Goal: Obtain resource: Download file/media

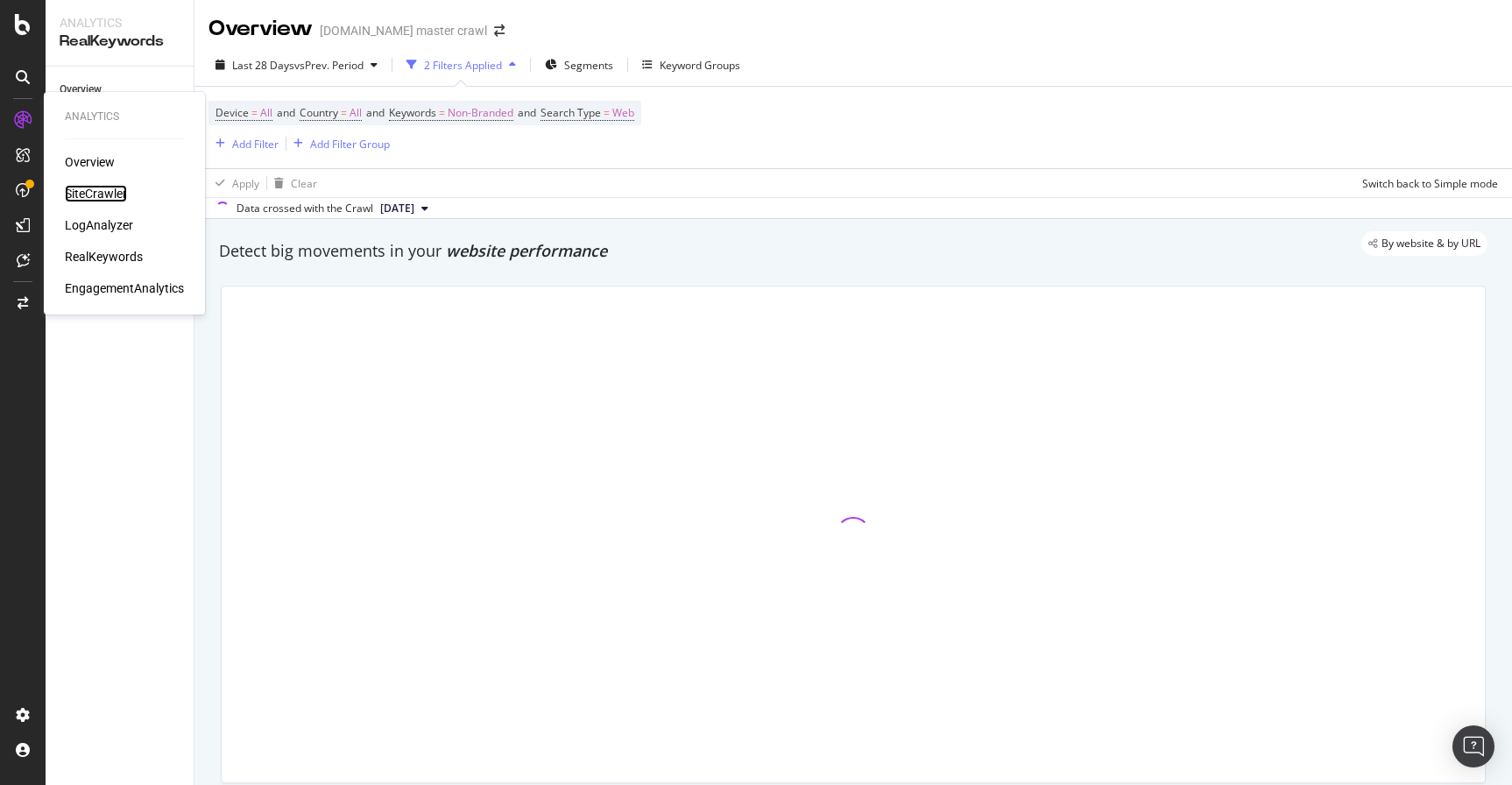
click at [112, 196] on div "SiteCrawler" at bounding box center [96, 194] width 62 height 18
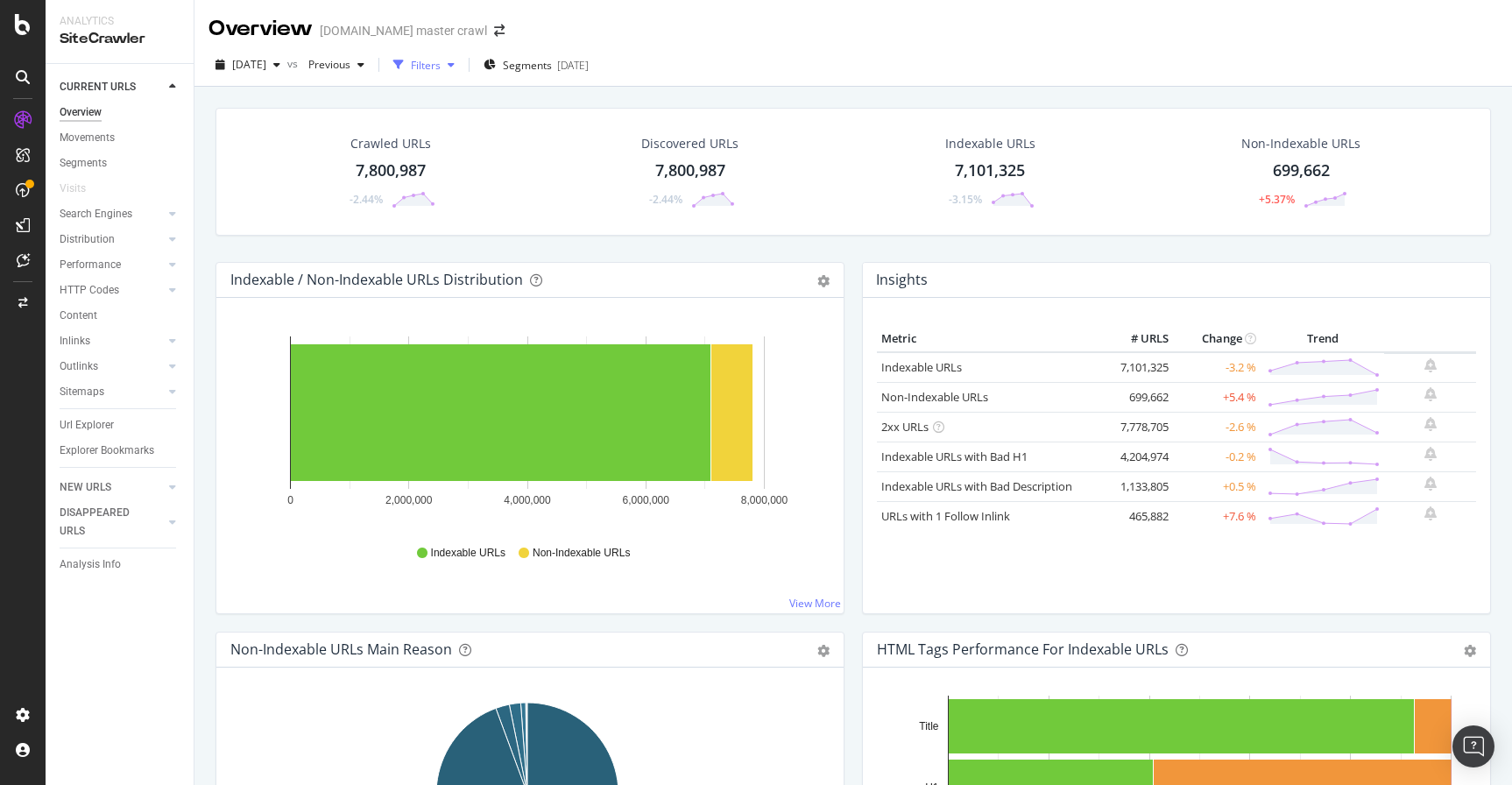
click at [440, 66] on div "Filters" at bounding box center [426, 65] width 30 height 15
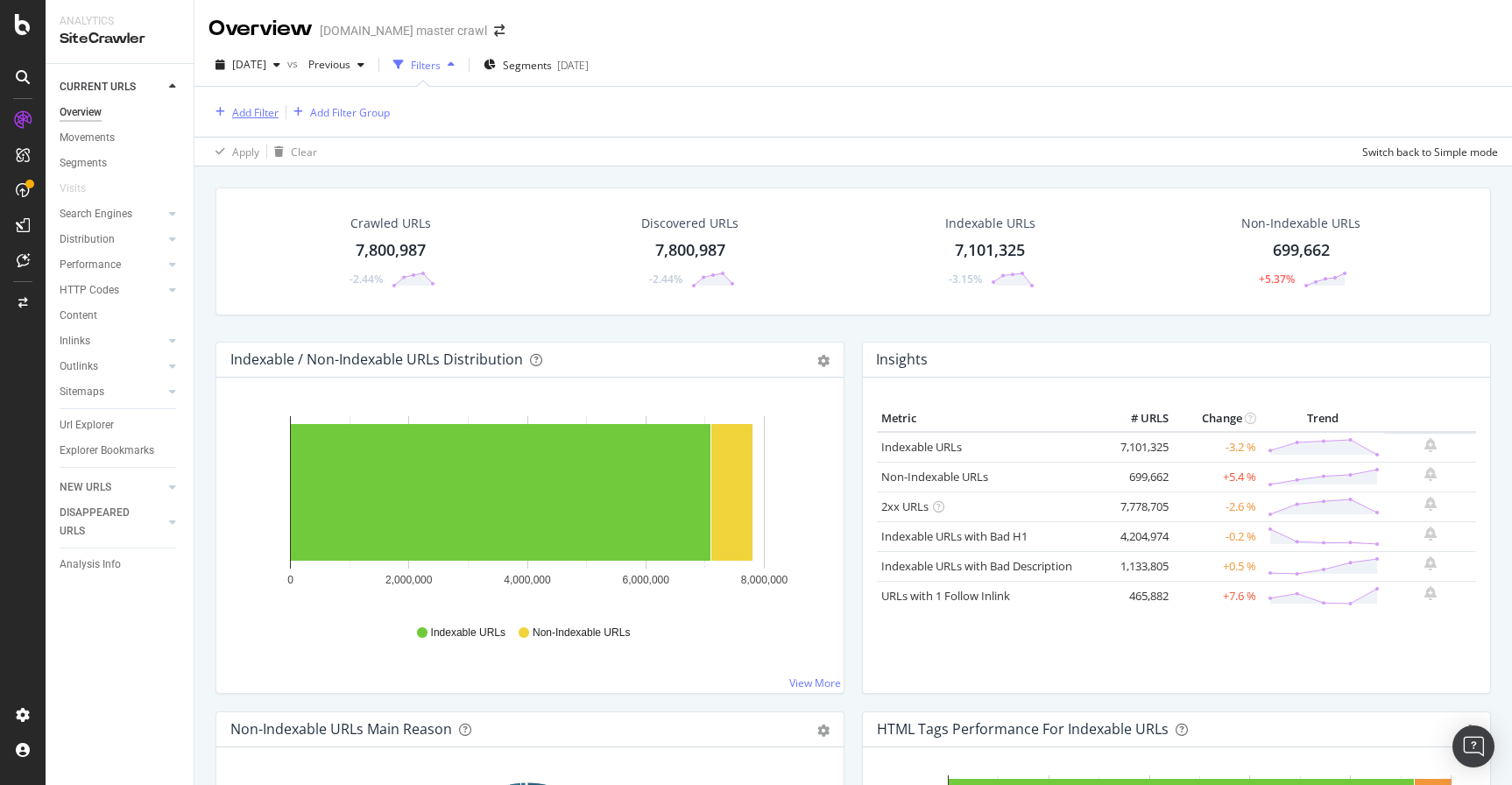
click at [227, 114] on div "button" at bounding box center [220, 111] width 24 height 10
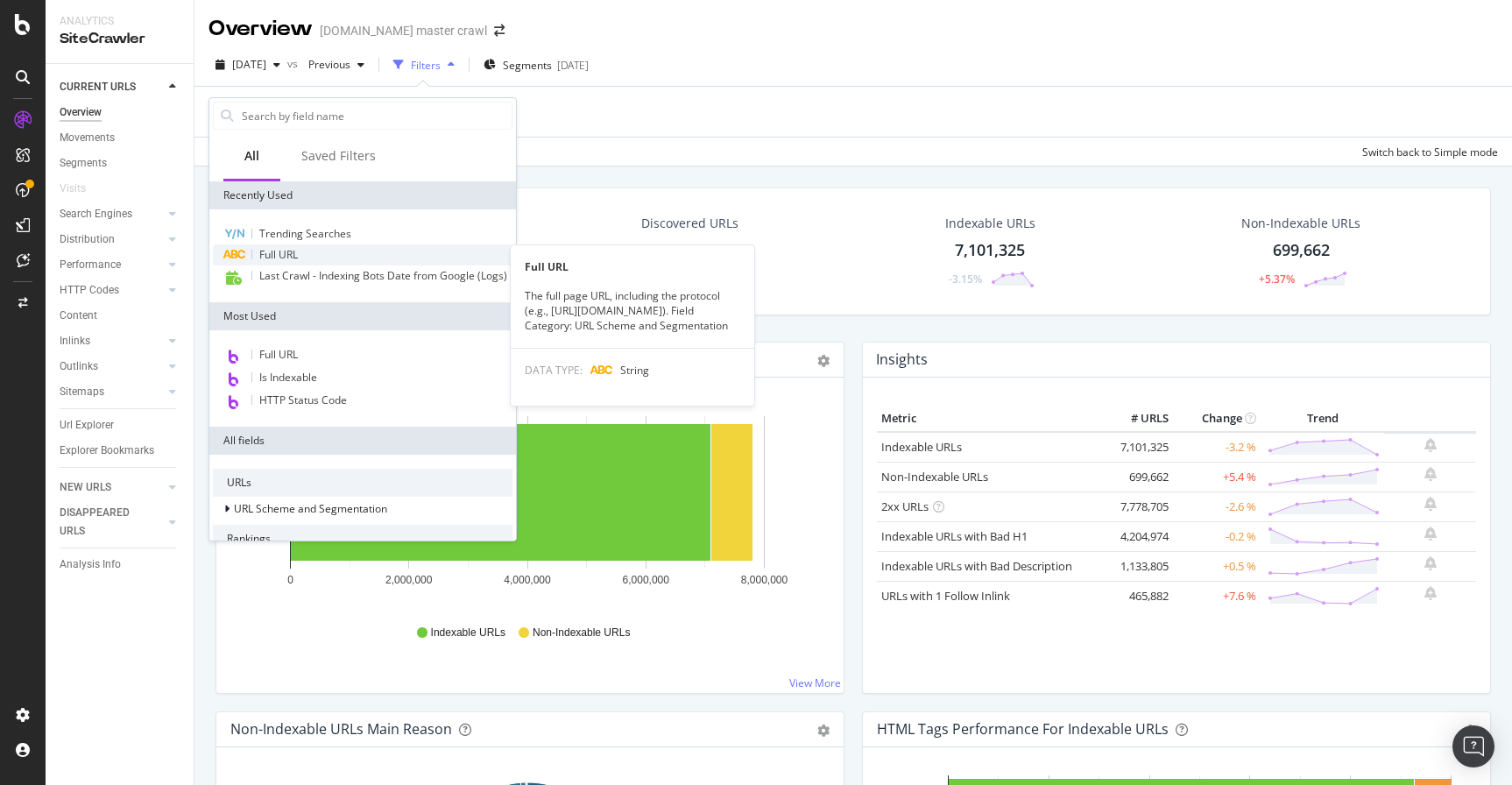
click at [294, 256] on span "Full URL" at bounding box center [278, 254] width 39 height 15
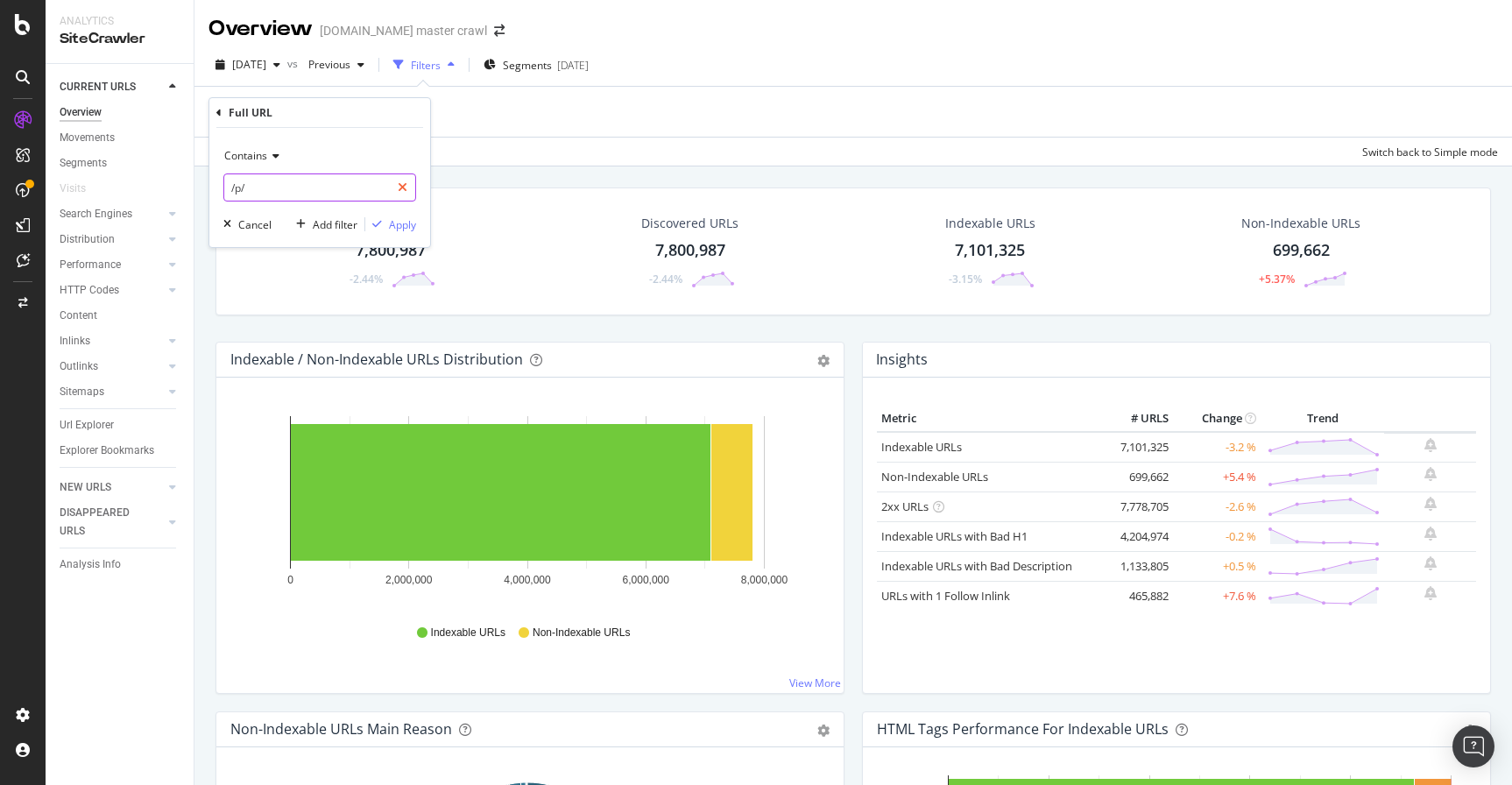
click at [399, 192] on icon at bounding box center [403, 187] width 9 height 12
click at [266, 155] on span "Contains" at bounding box center [245, 156] width 43 height 15
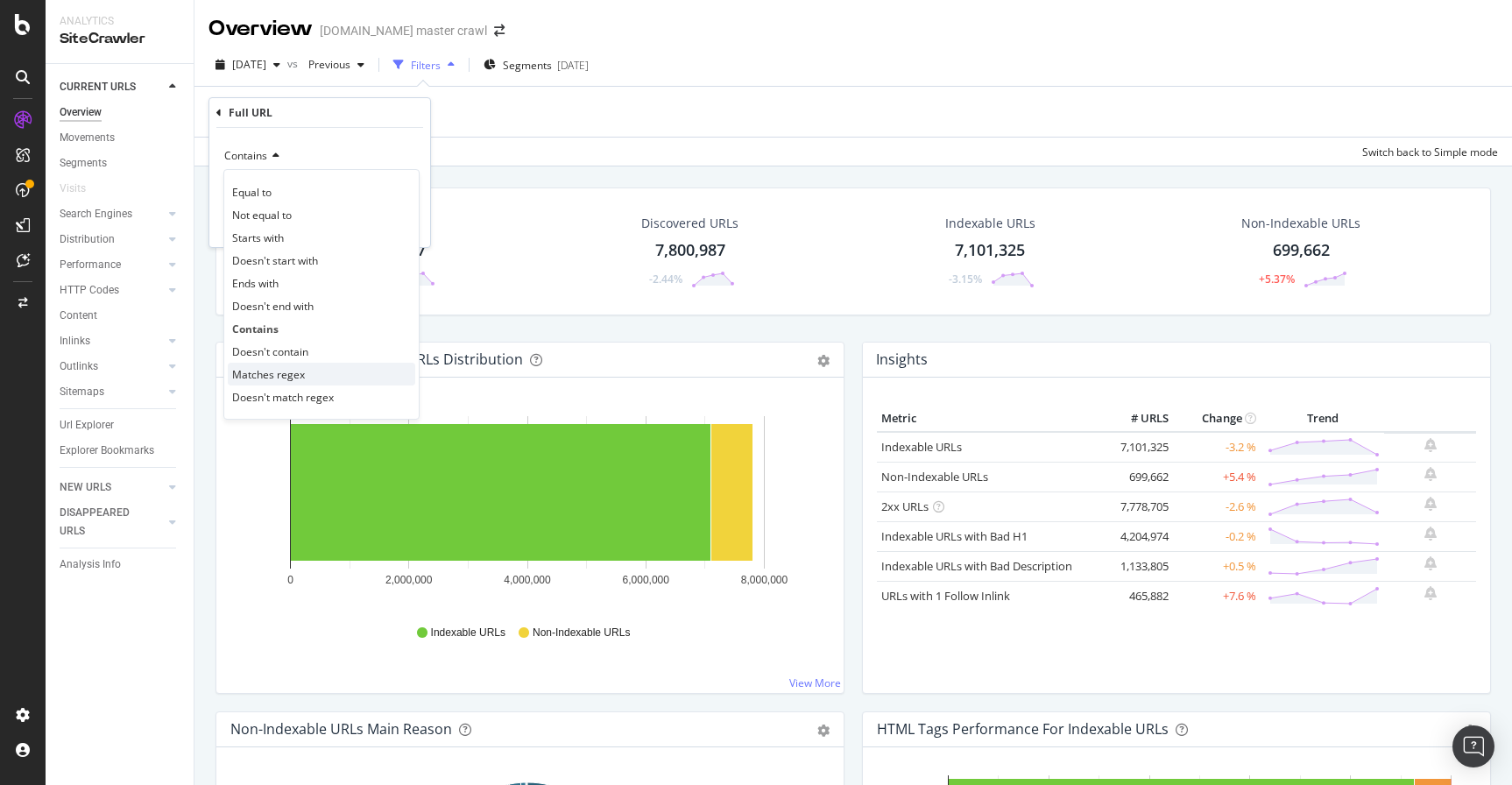
click at [287, 378] on span "Matches regex" at bounding box center [268, 374] width 73 height 15
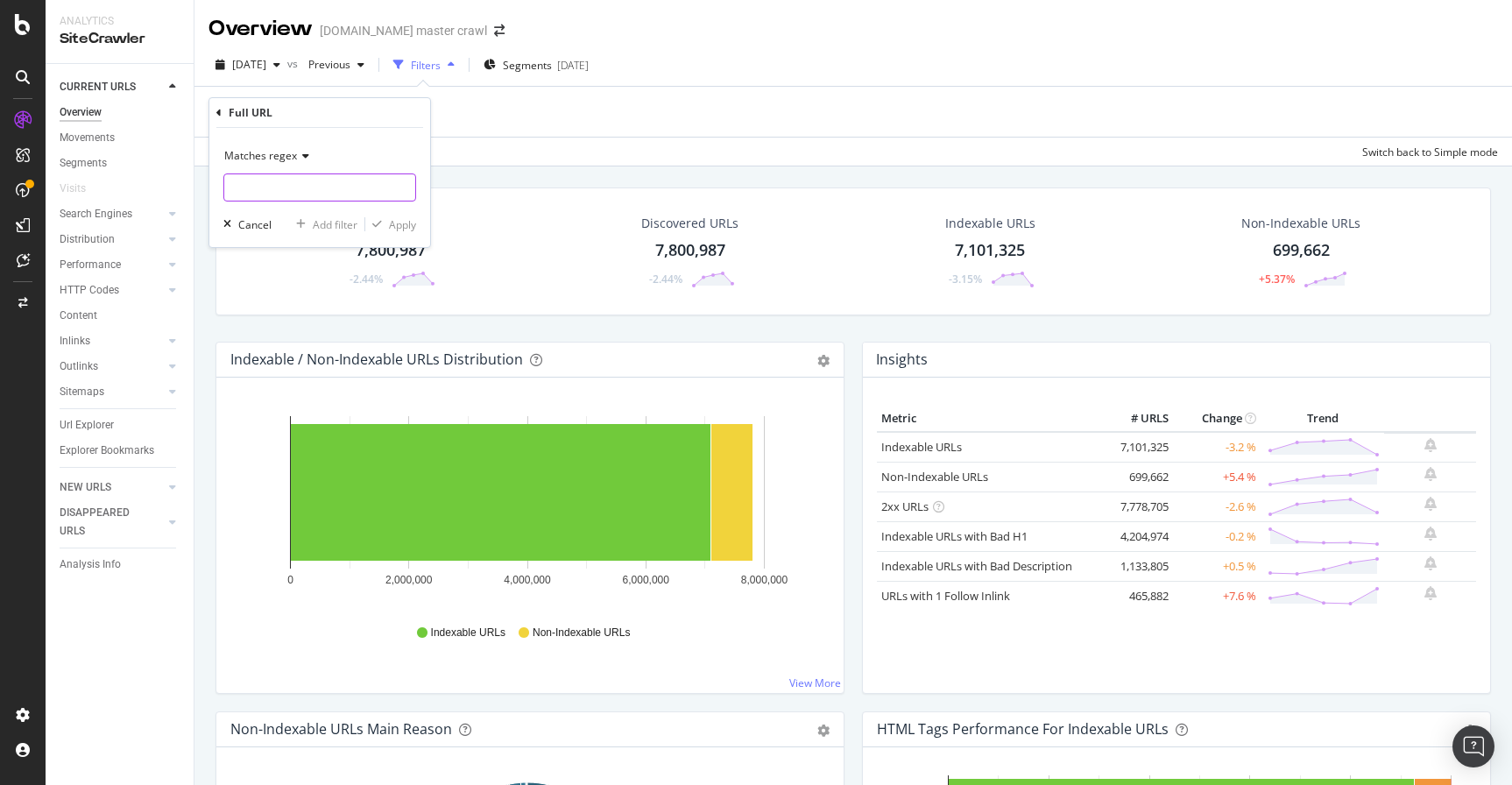
click at [280, 193] on input "text" at bounding box center [319, 188] width 191 height 28
paste input "\/c\/[^\/]+\/[^\/]+\/[^\/]+"
type input "\/c\/[^\/]+\/[^\/]+\/[^\/]+"
click at [409, 226] on div "Apply" at bounding box center [403, 225] width 27 height 15
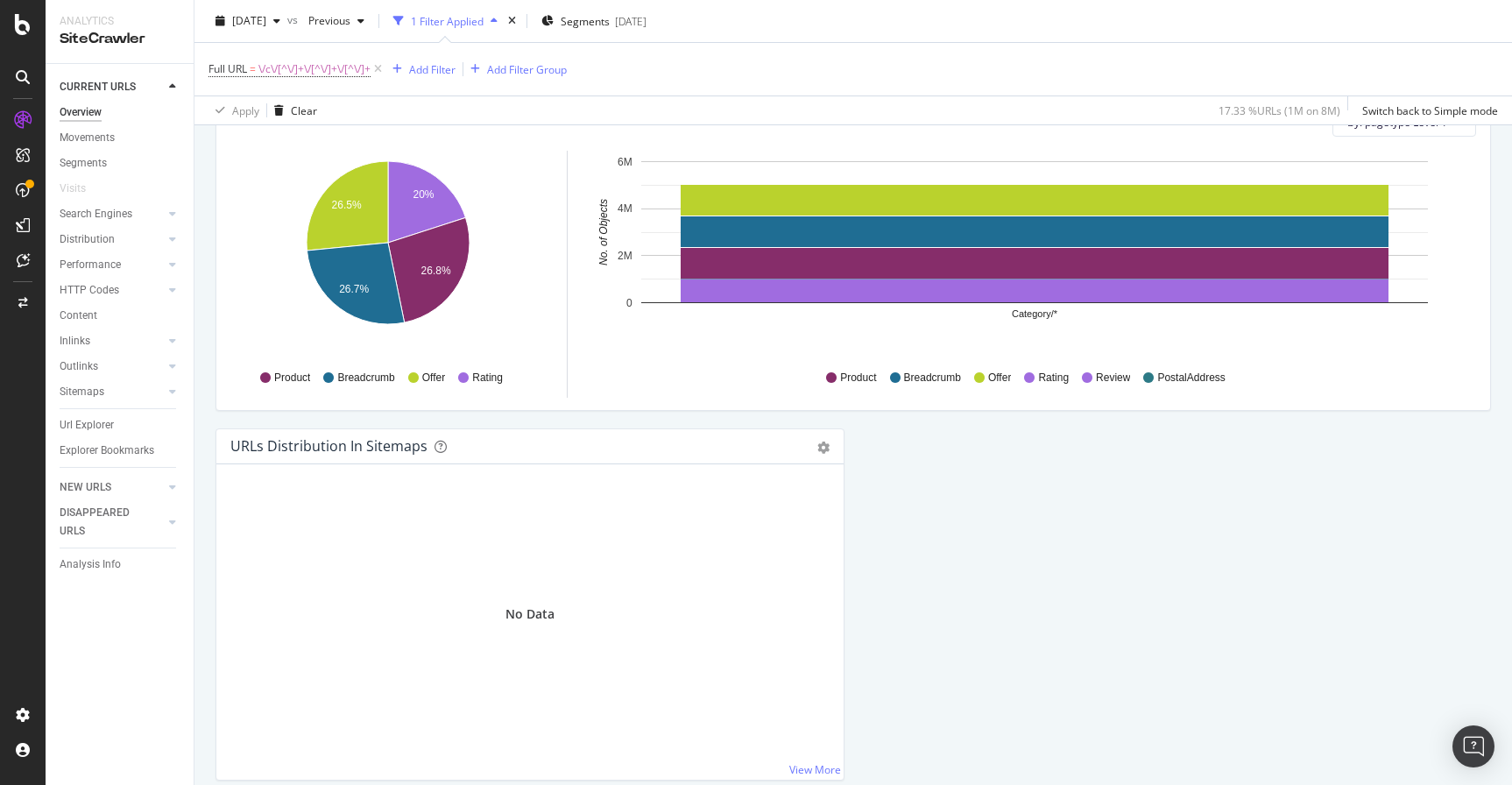
scroll to position [1838, 0]
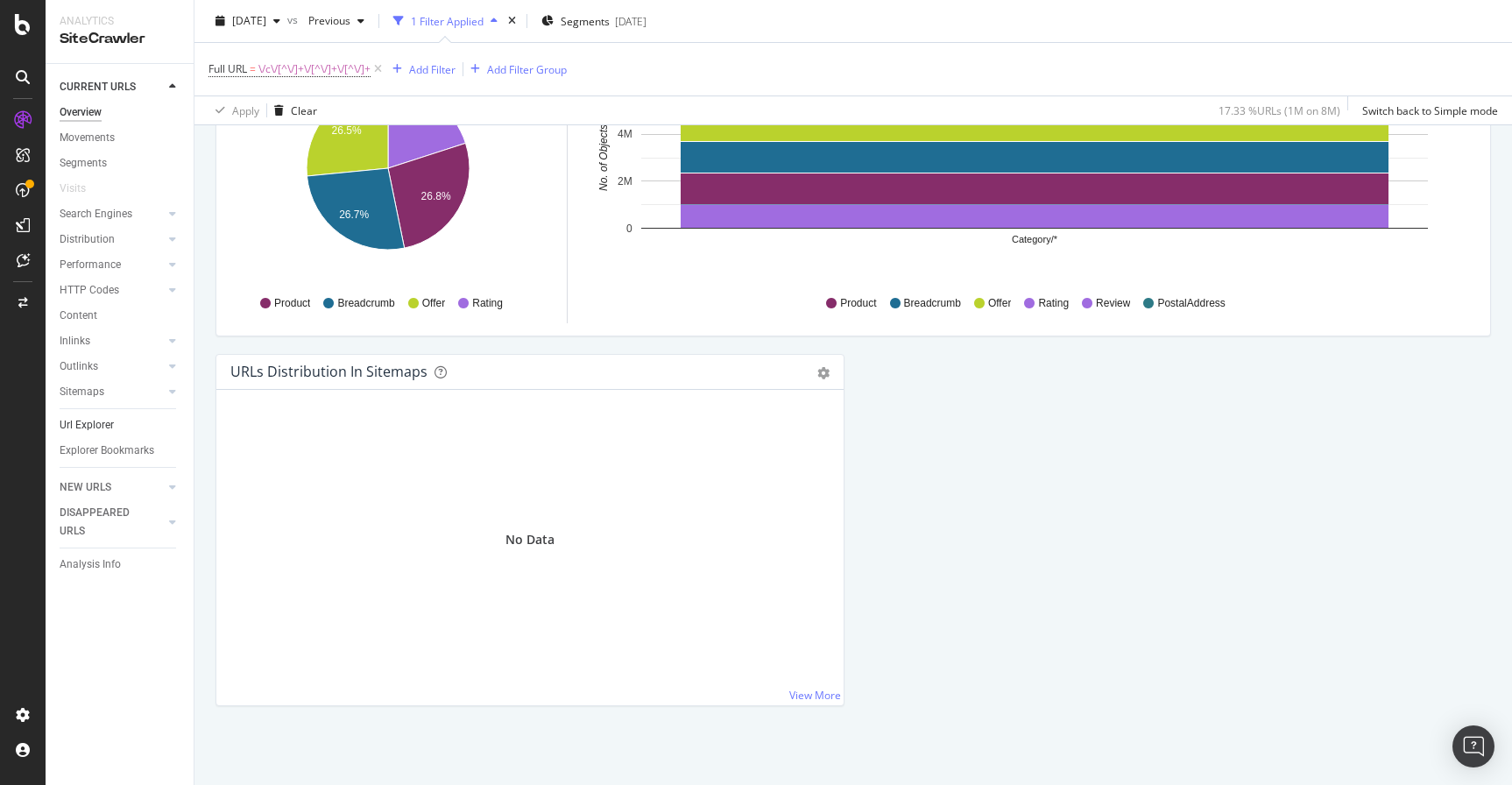
click at [116, 428] on link "Url Explorer" at bounding box center [120, 424] width 122 height 18
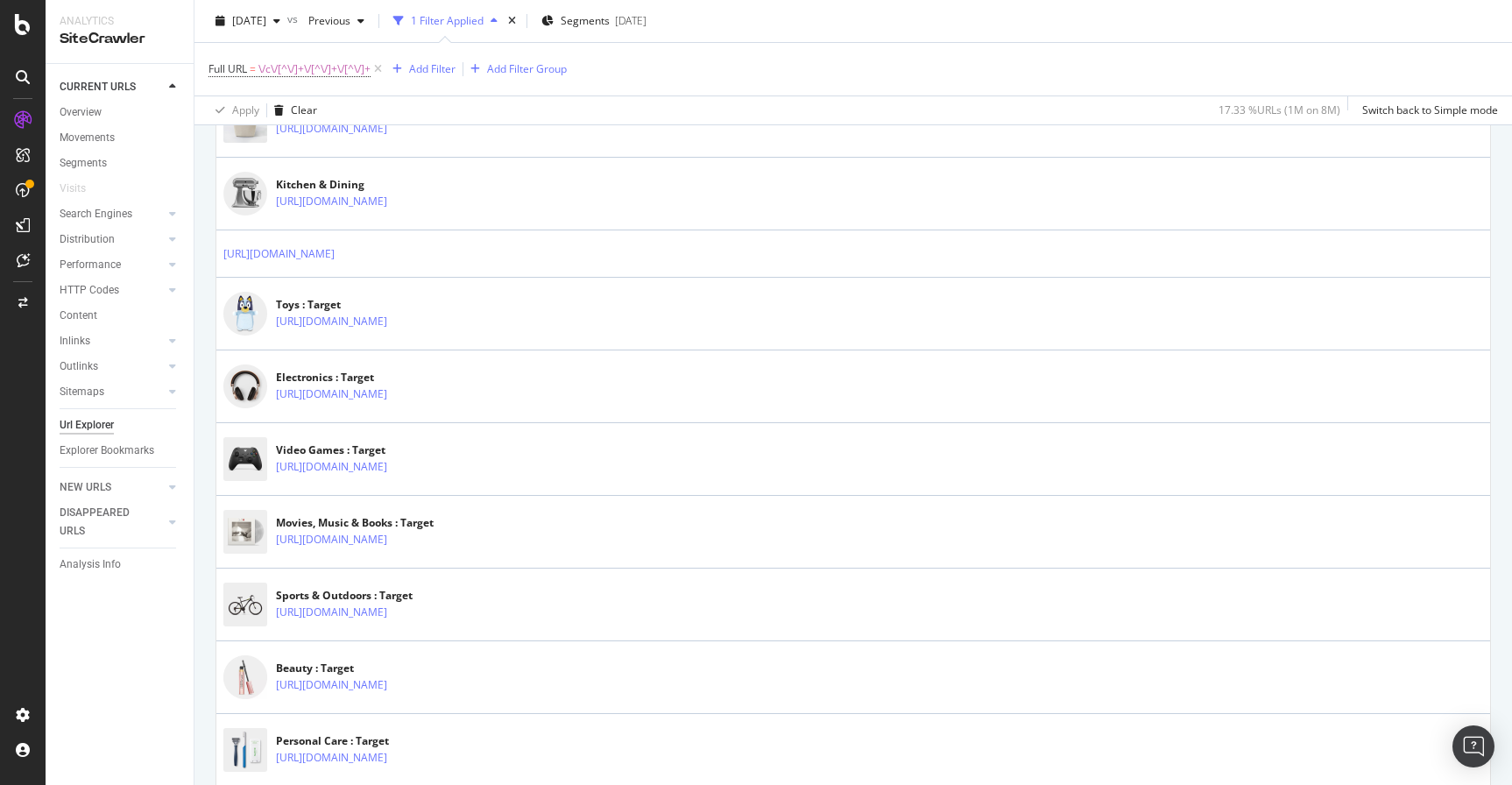
scroll to position [926, 0]
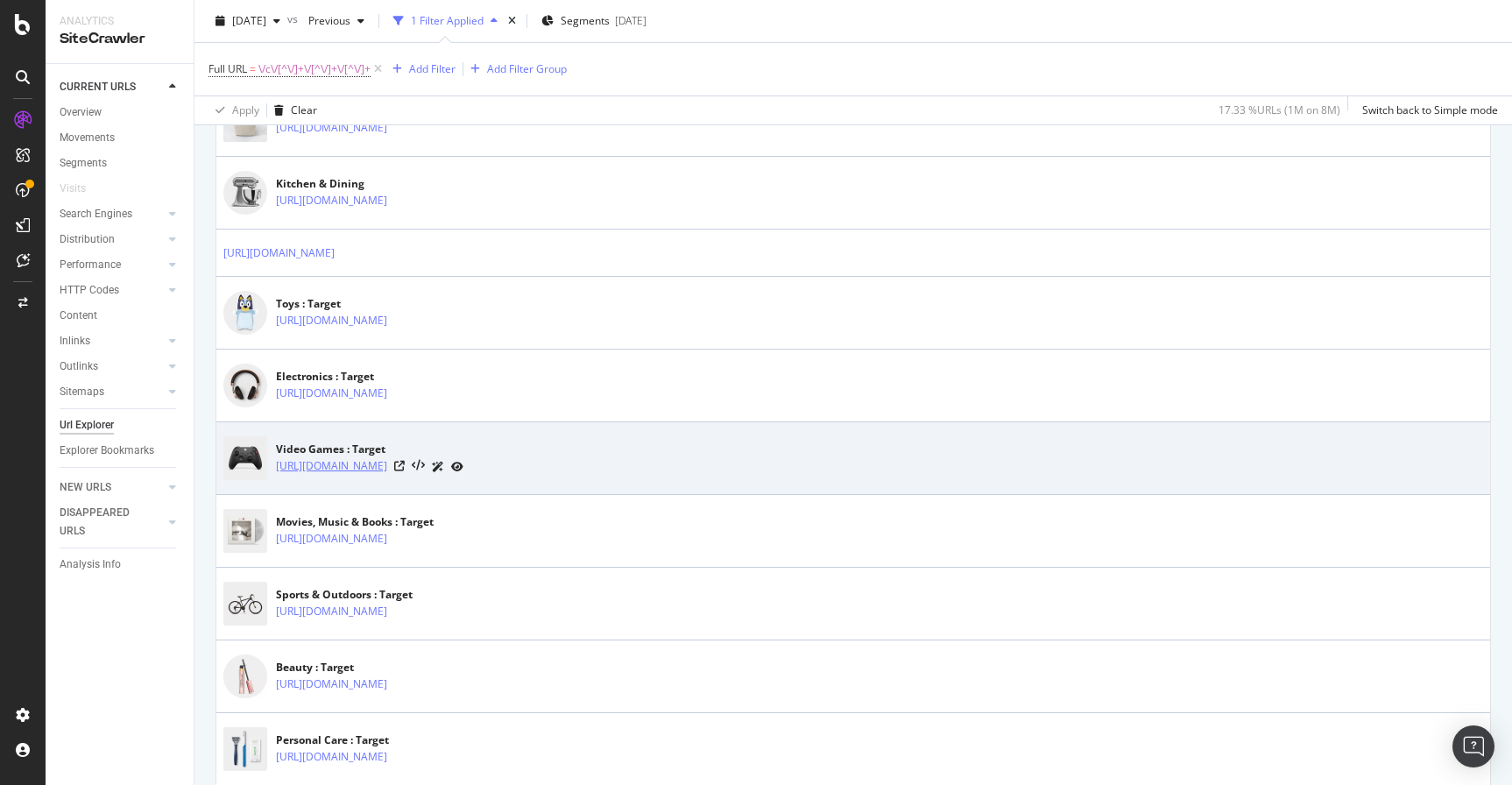
click at [387, 466] on link "https://www.target.com/c/video-games/-/N-5xtg5" at bounding box center [332, 466] width 112 height 18
click at [404, 468] on icon at bounding box center [399, 466] width 10 height 10
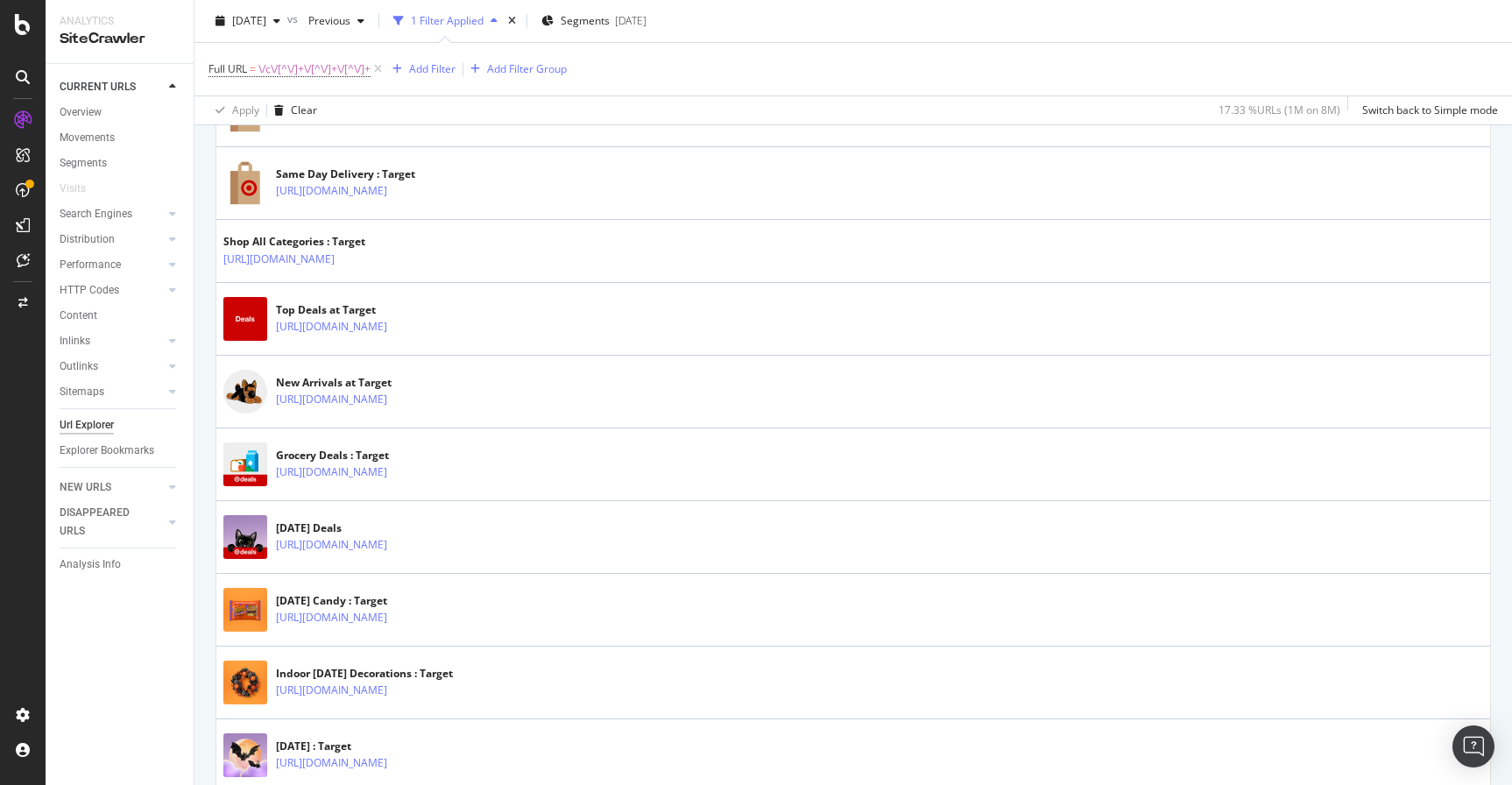
scroll to position [2482, 0]
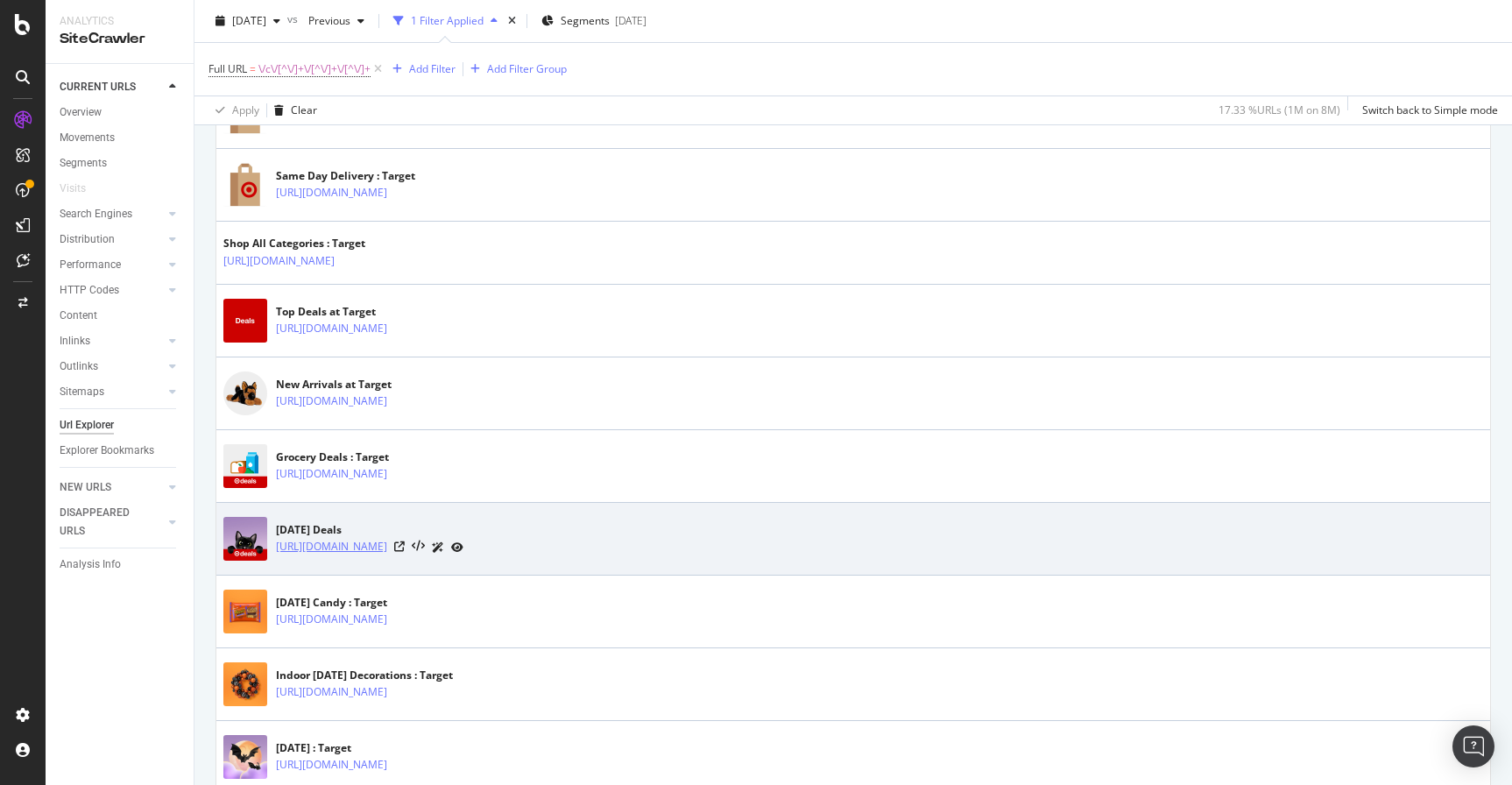
click at [387, 547] on link "https://www.target.com/c/halloween-deals/-/N-oejglZ3j1ooZs54uZk4iqt" at bounding box center [332, 546] width 112 height 18
click at [404, 547] on icon at bounding box center [399, 546] width 10 height 10
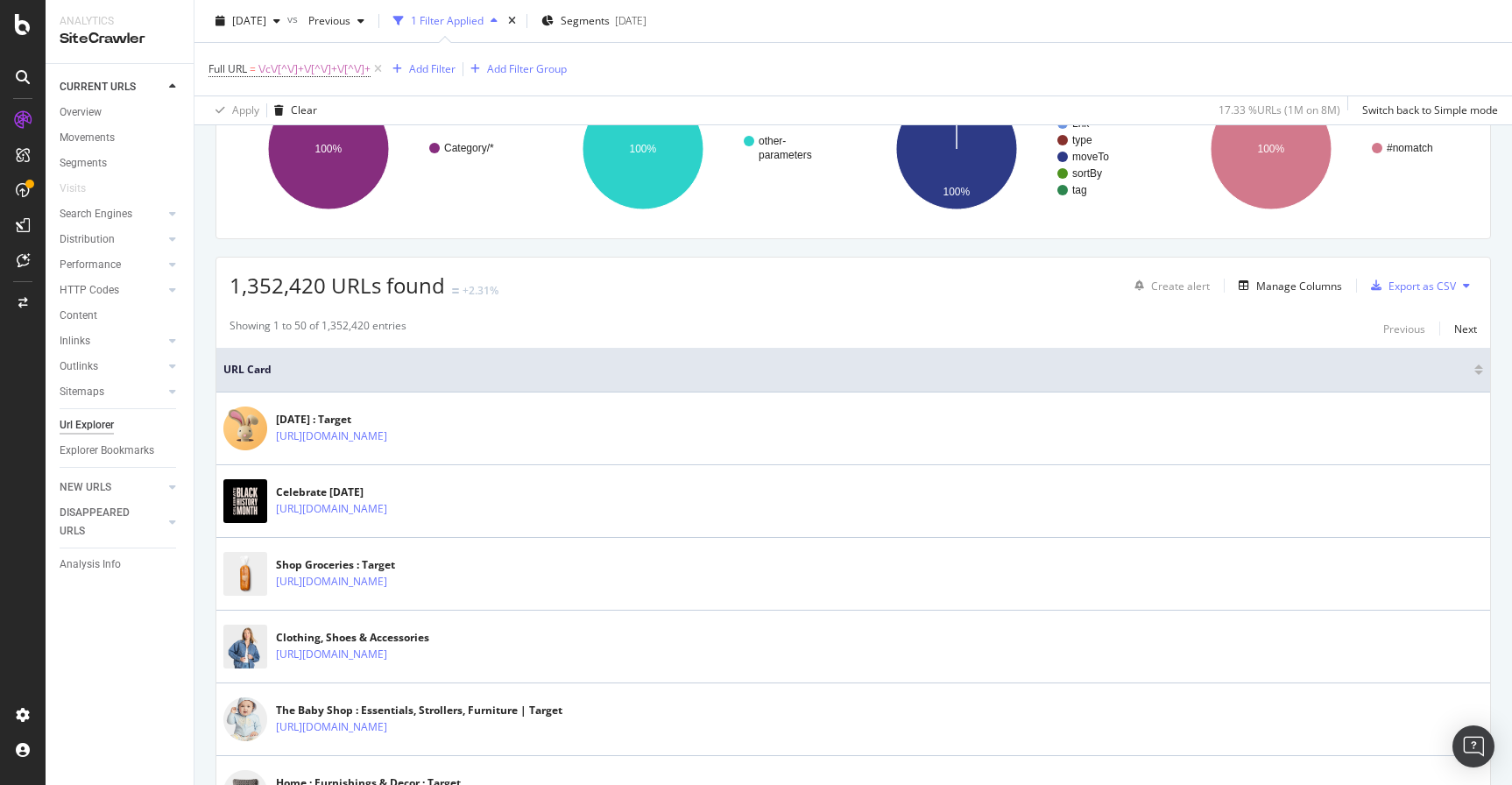
scroll to position [0, 0]
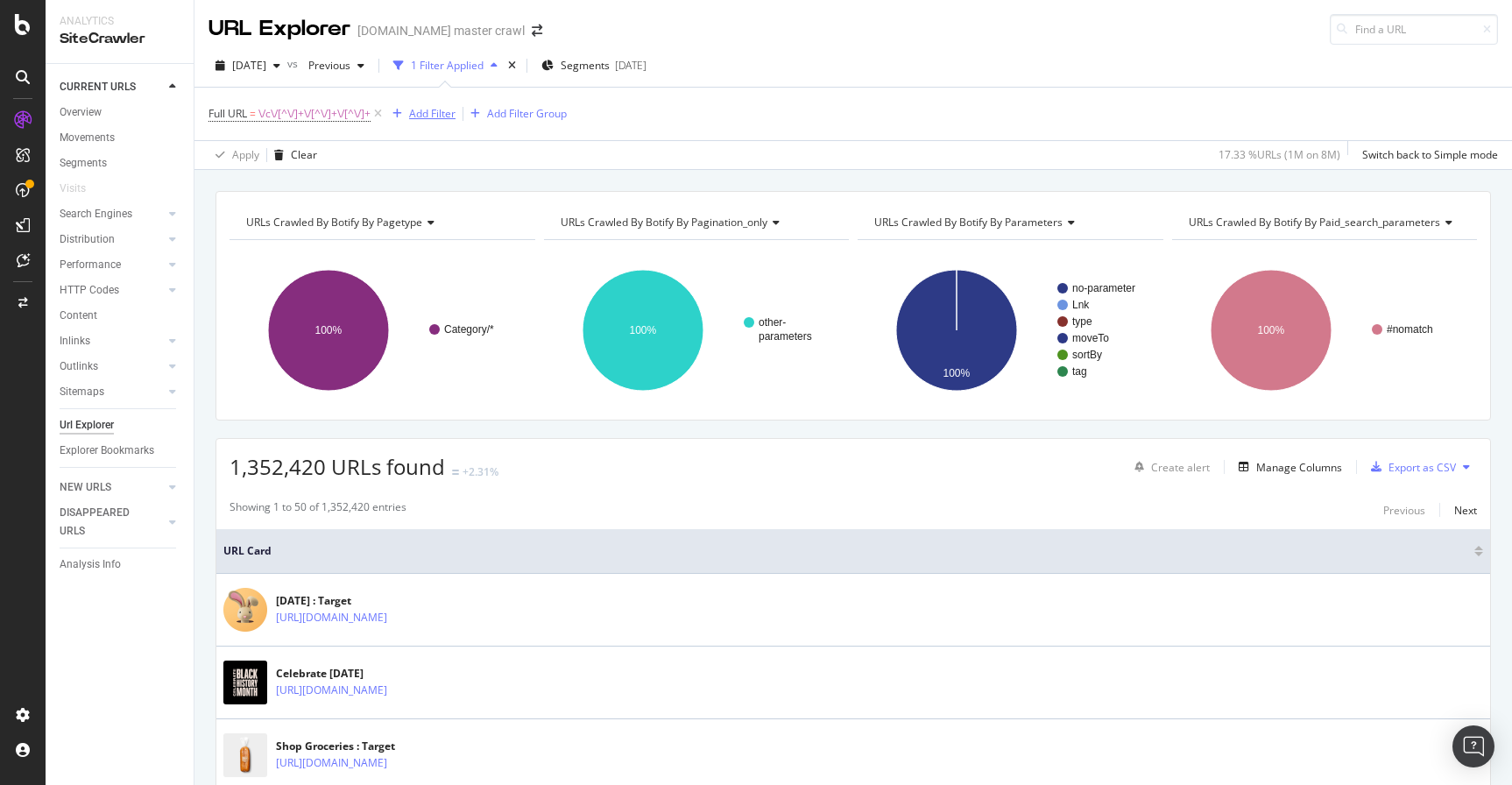
click at [421, 115] on div "Add Filter" at bounding box center [432, 113] width 46 height 15
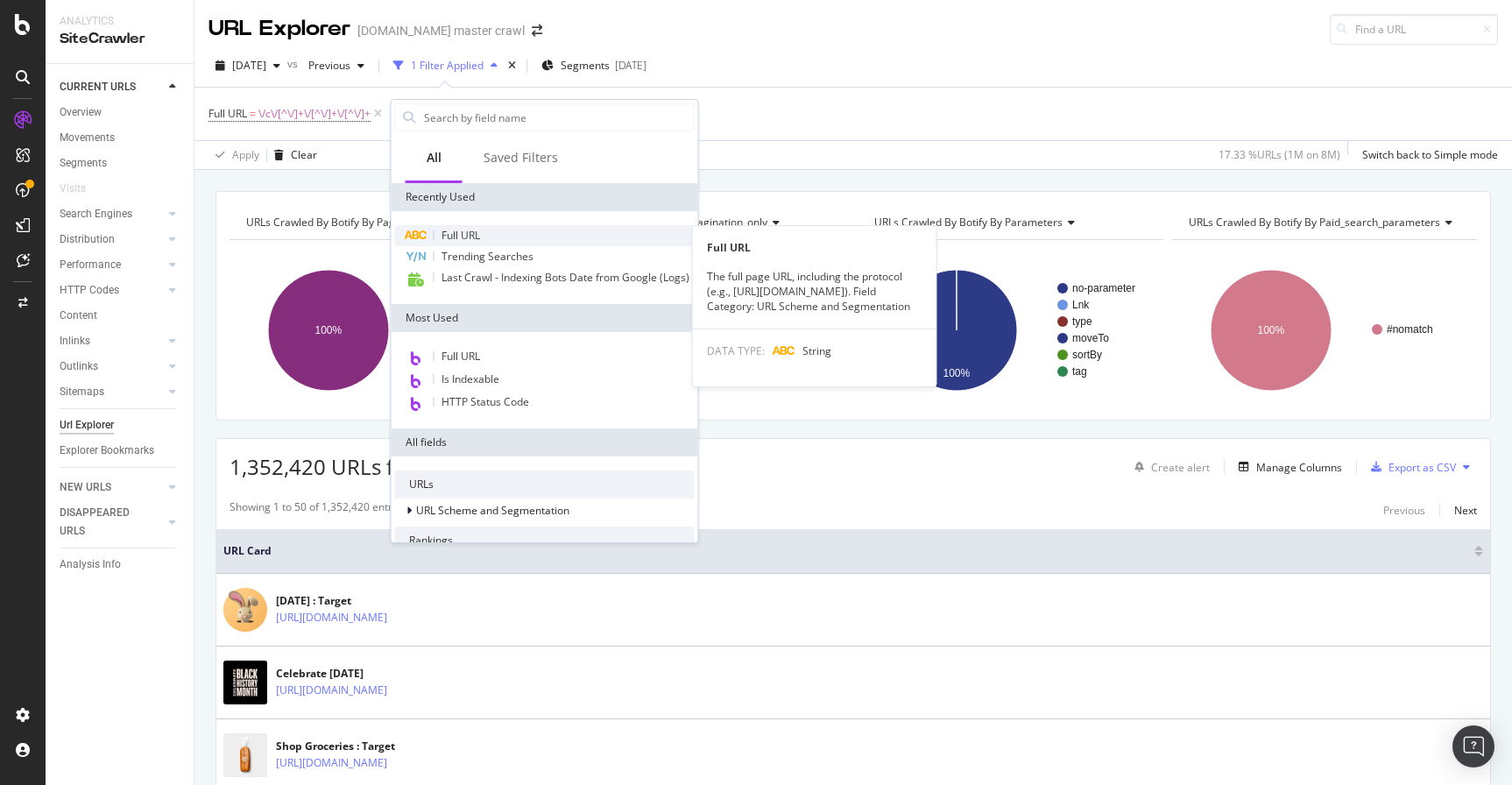
click at [447, 239] on span "Full URL" at bounding box center [460, 235] width 39 height 15
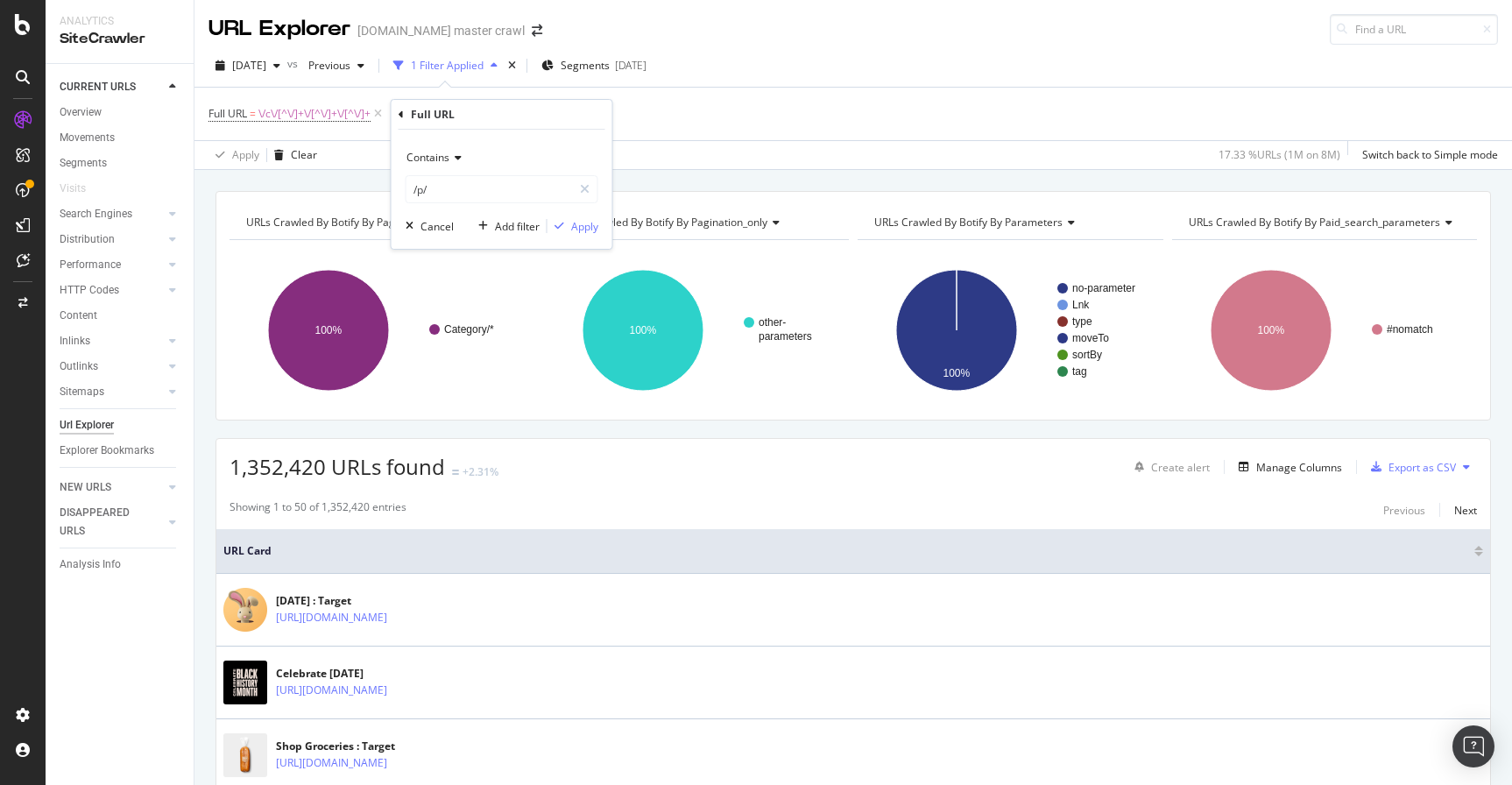
click at [459, 156] on icon at bounding box center [455, 157] width 12 height 10
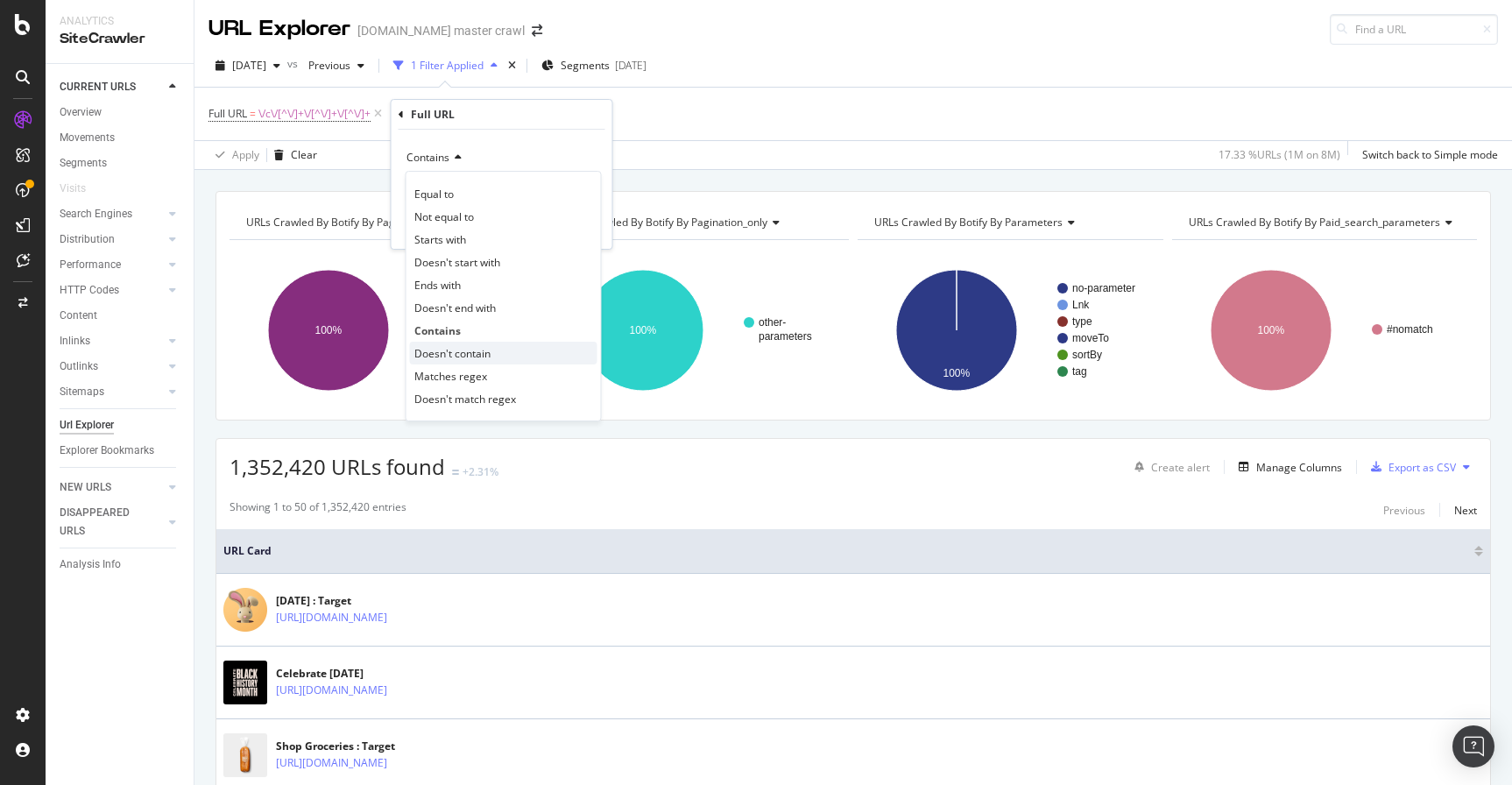
click at [473, 354] on span "Doesn't contain" at bounding box center [452, 353] width 77 height 15
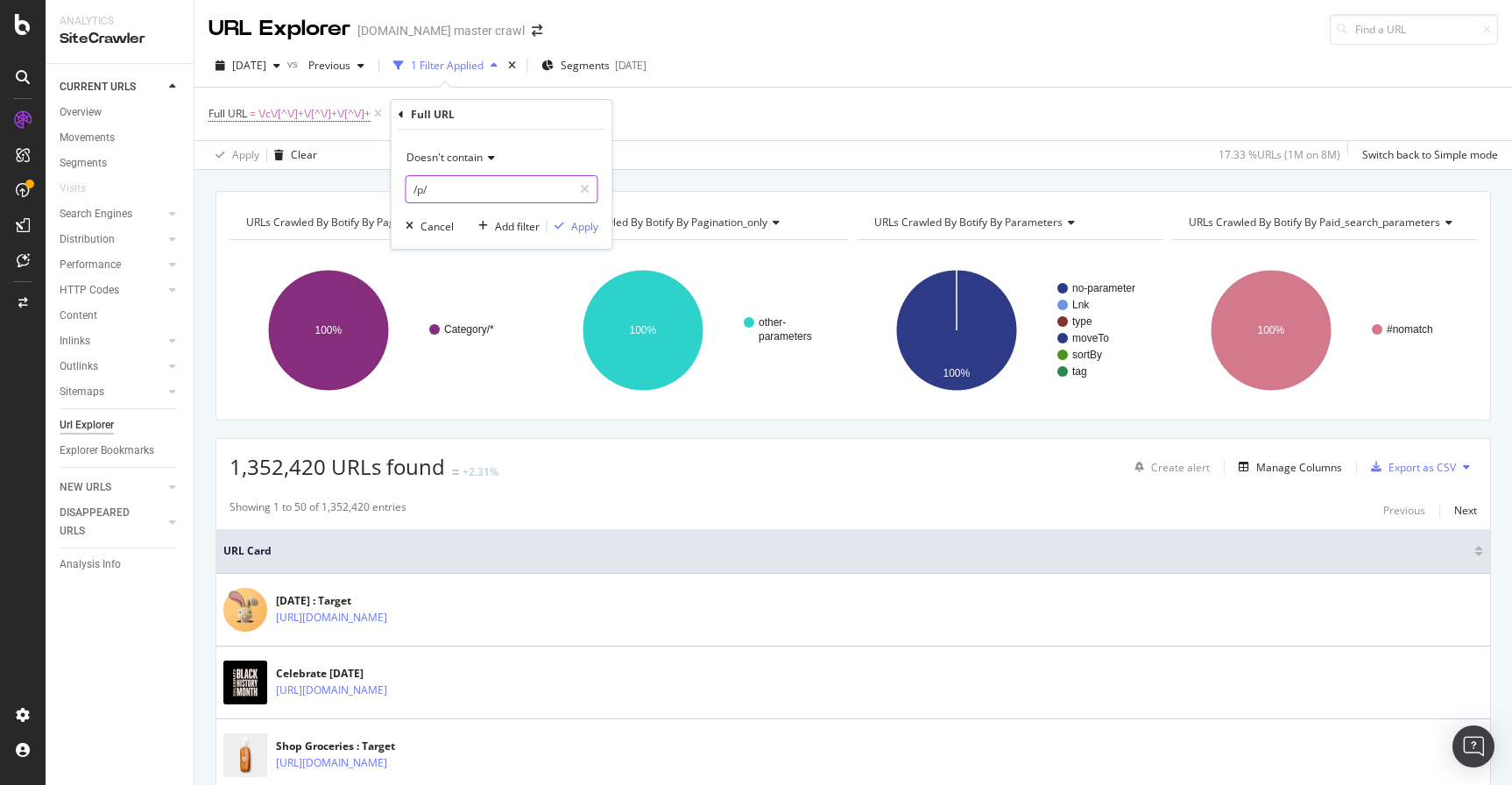
click at [439, 186] on input "/p/" at bounding box center [489, 189] width 165 height 28
type input "Z"
click at [579, 226] on div "Apply" at bounding box center [584, 227] width 27 height 15
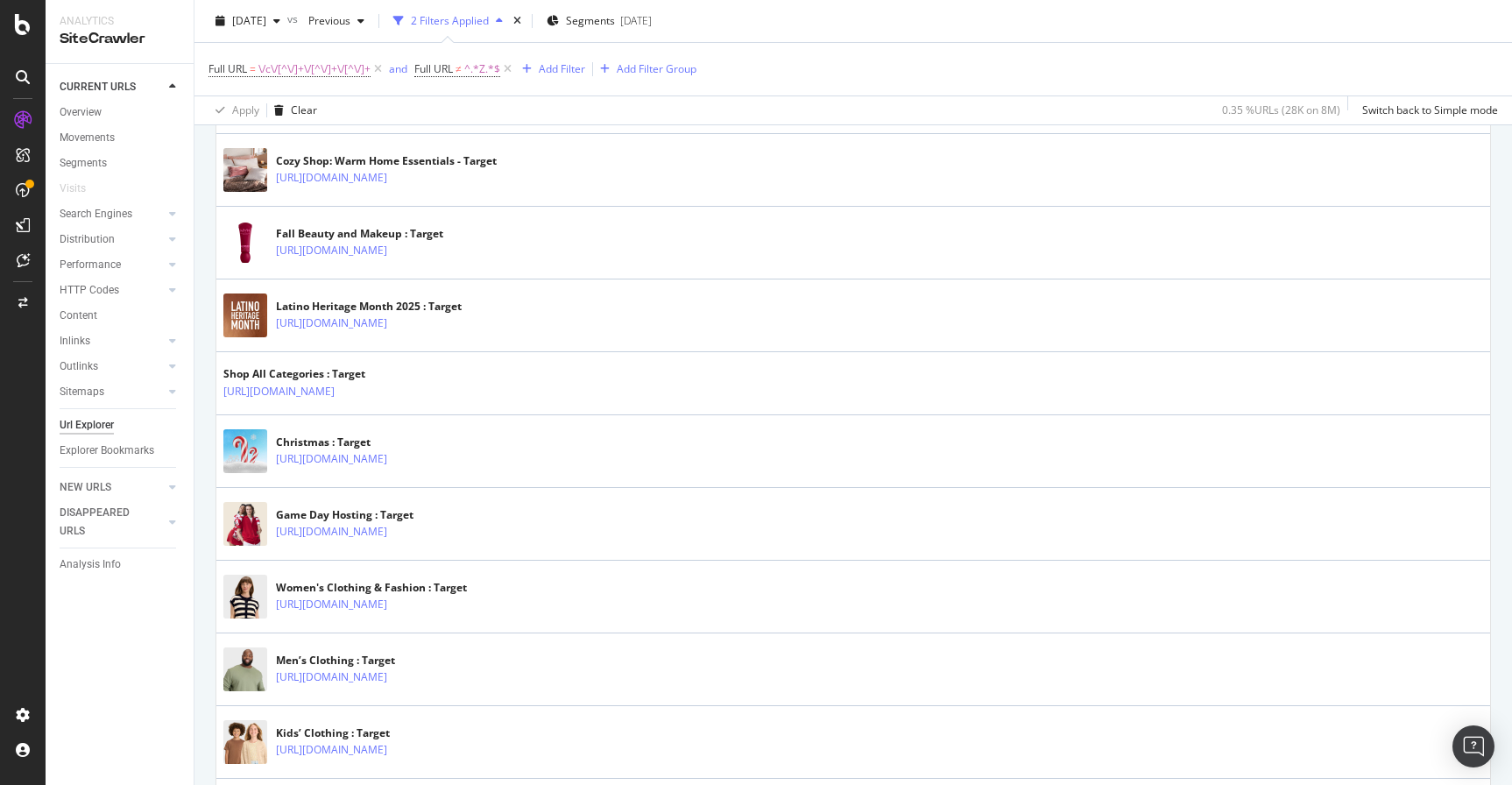
scroll to position [3435, 0]
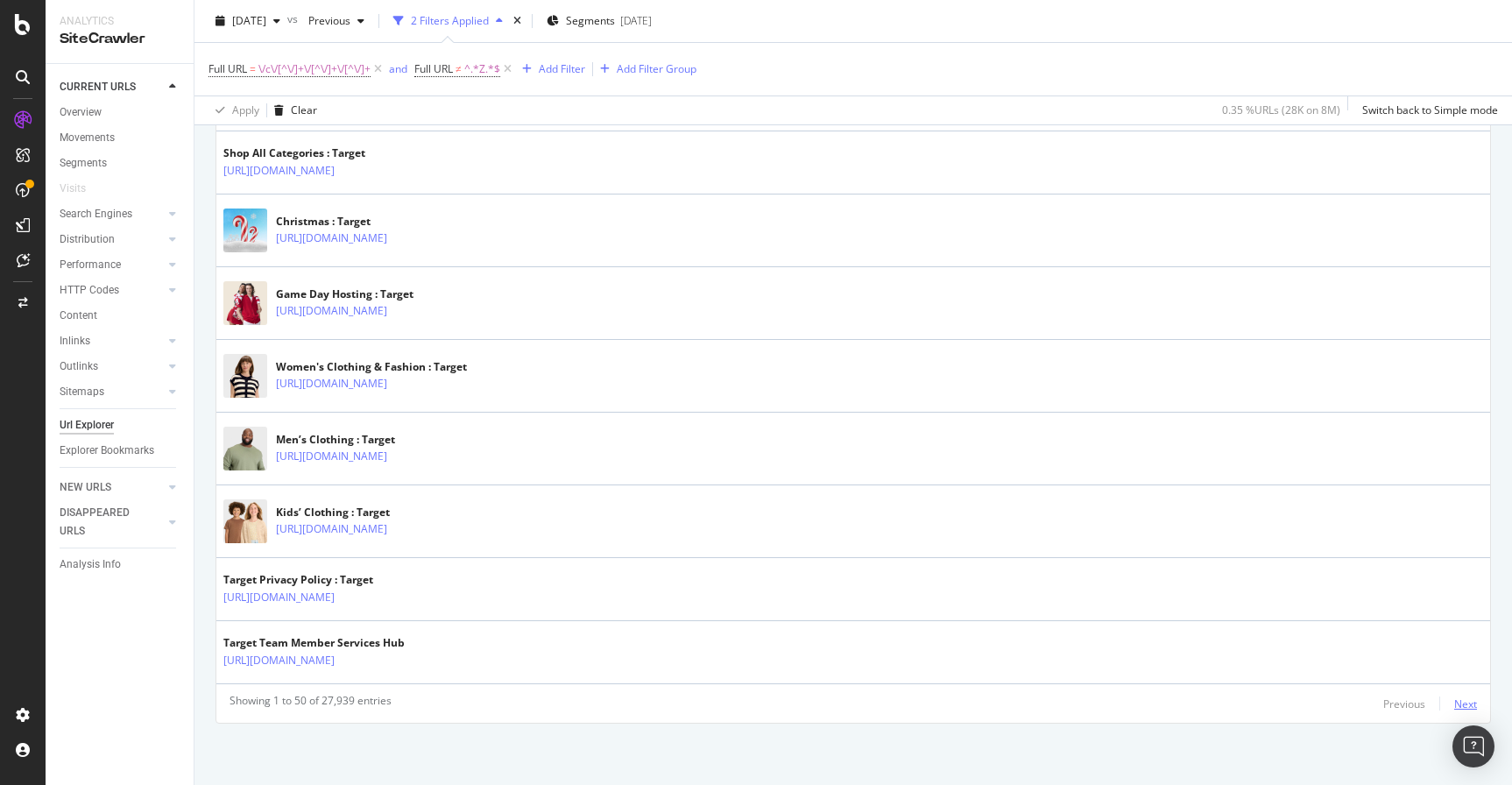
click at [1454, 693] on div "Next" at bounding box center [1466, 703] width 23 height 19
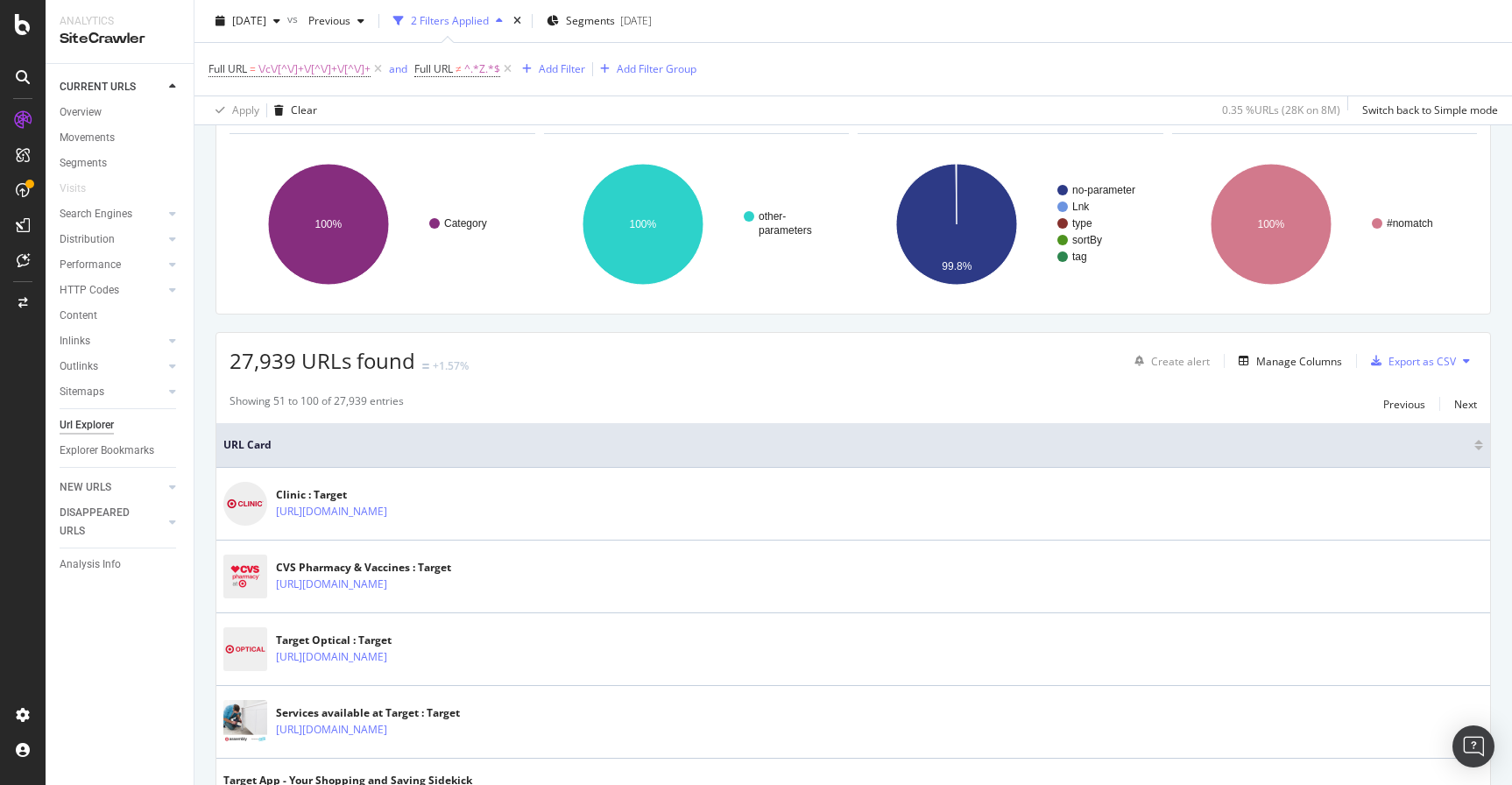
scroll to position [267, 0]
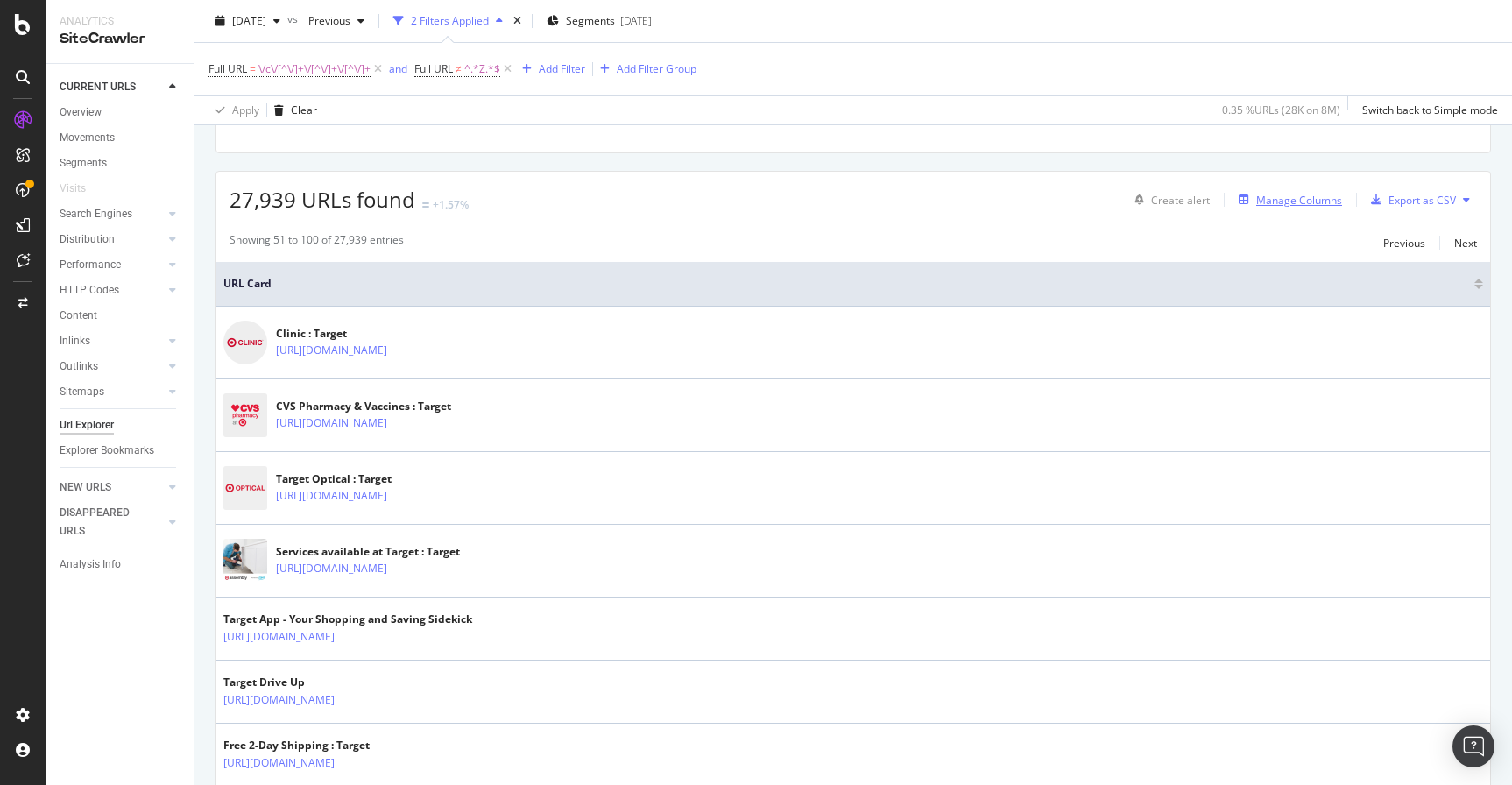
click at [1319, 201] on div "Manage Columns" at bounding box center [1298, 200] width 86 height 15
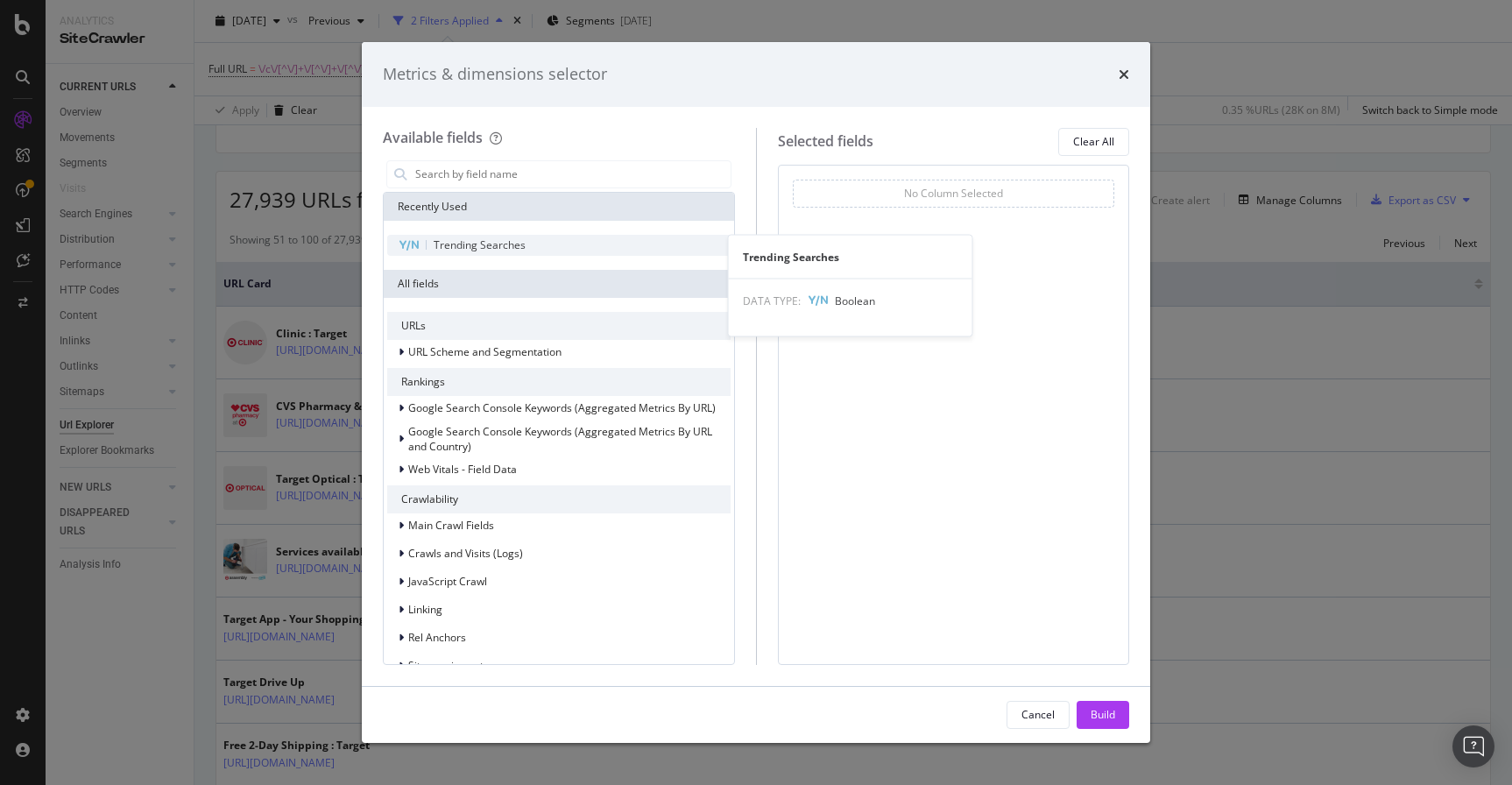
click at [492, 241] on span "Trending Searches" at bounding box center [479, 245] width 92 height 15
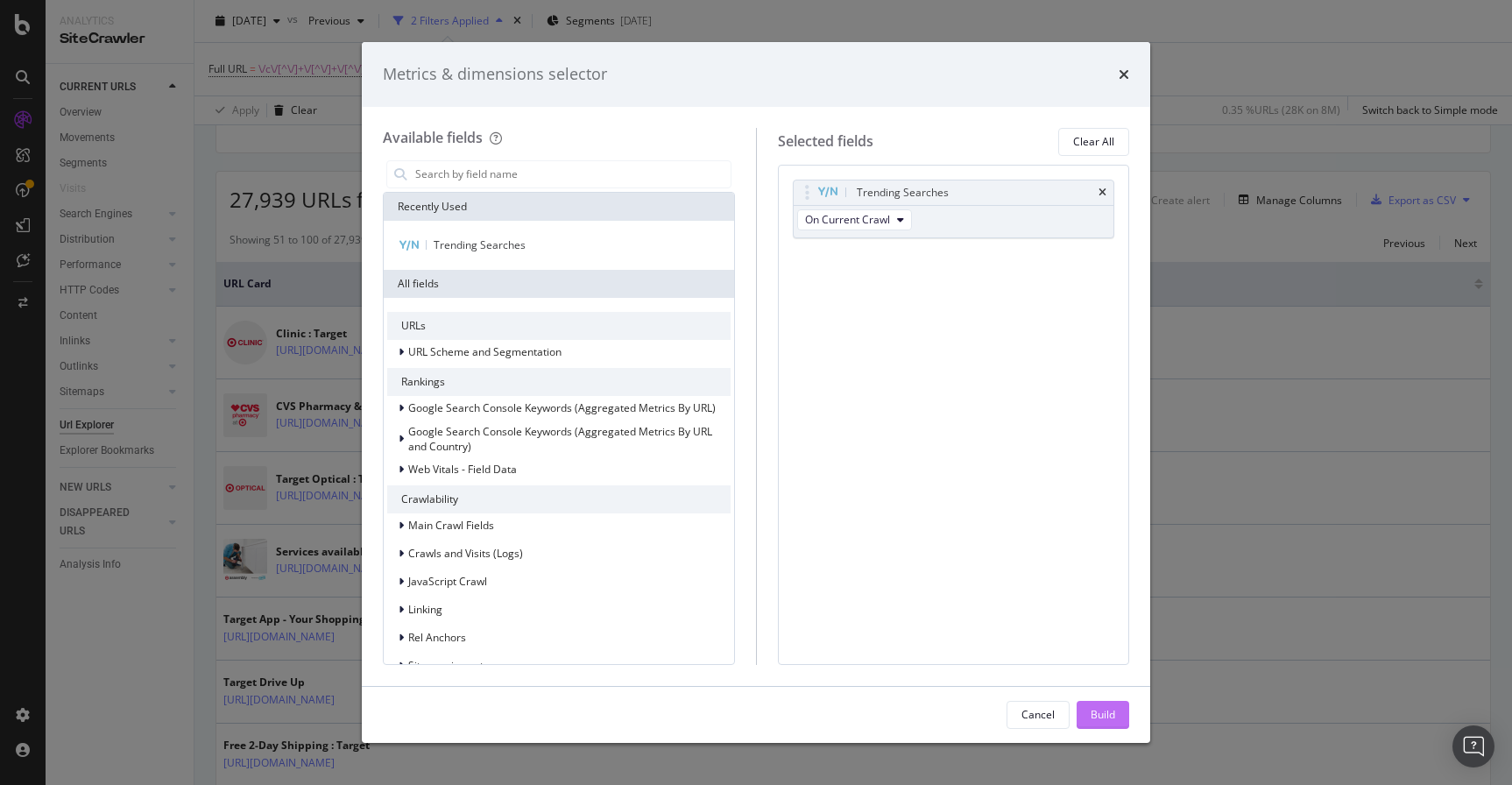
click at [1097, 710] on div "Build" at bounding box center [1103, 714] width 25 height 15
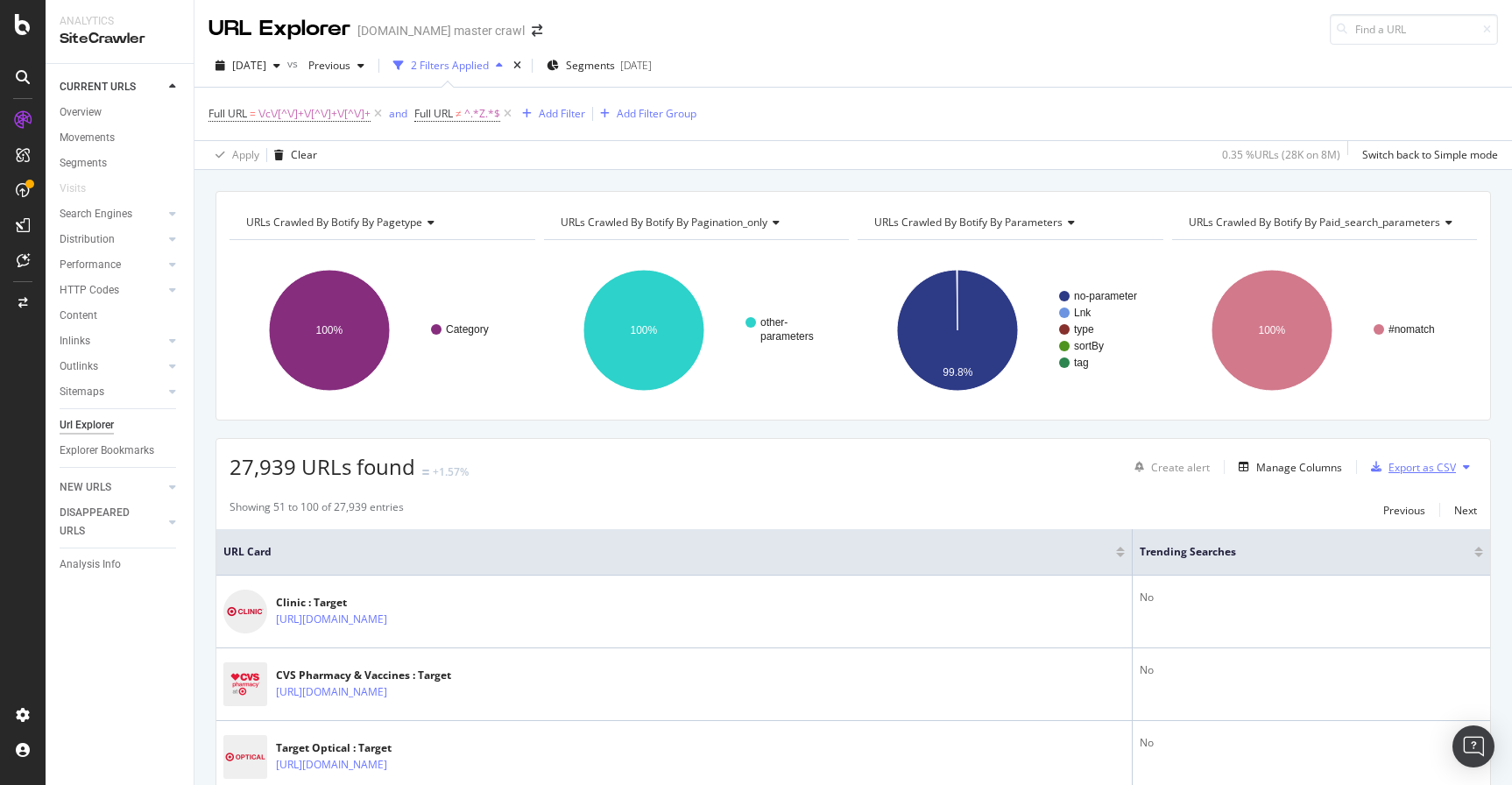
click at [1399, 469] on div "Export as CSV" at bounding box center [1421, 468] width 67 height 15
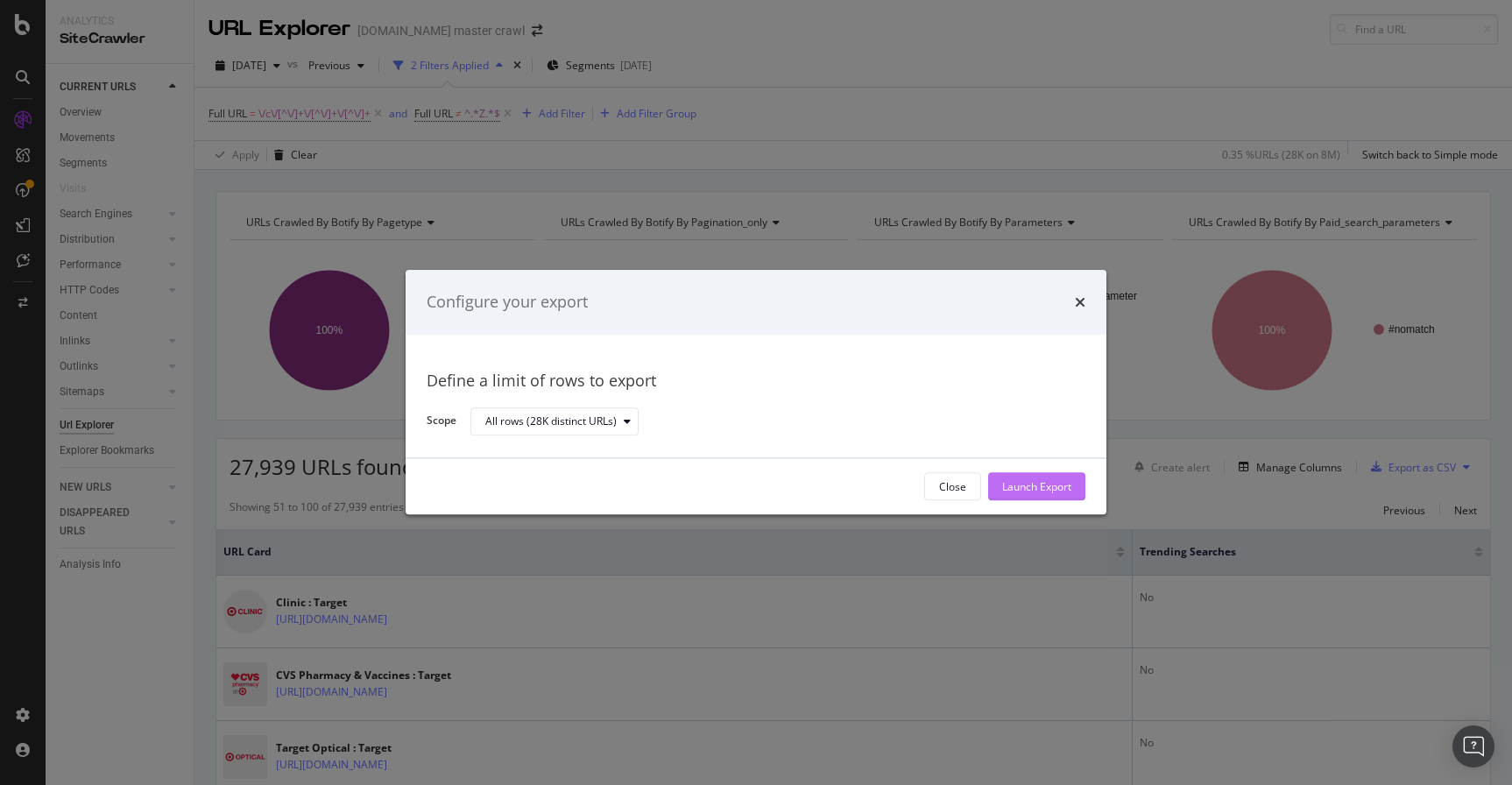
click at [1040, 490] on div "Launch Export" at bounding box center [1036, 486] width 69 height 15
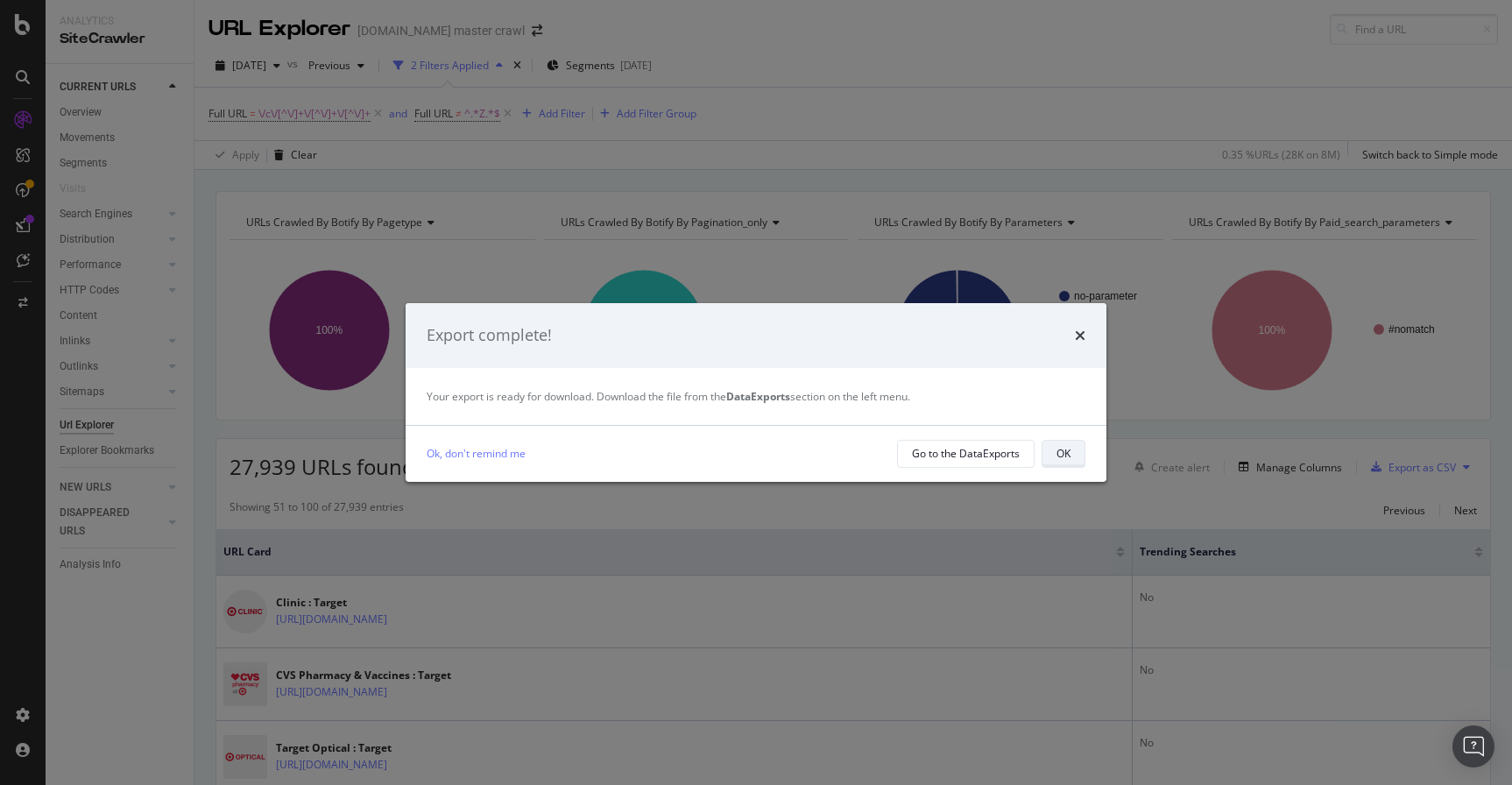
click at [1059, 456] on div "OK" at bounding box center [1063, 453] width 14 height 15
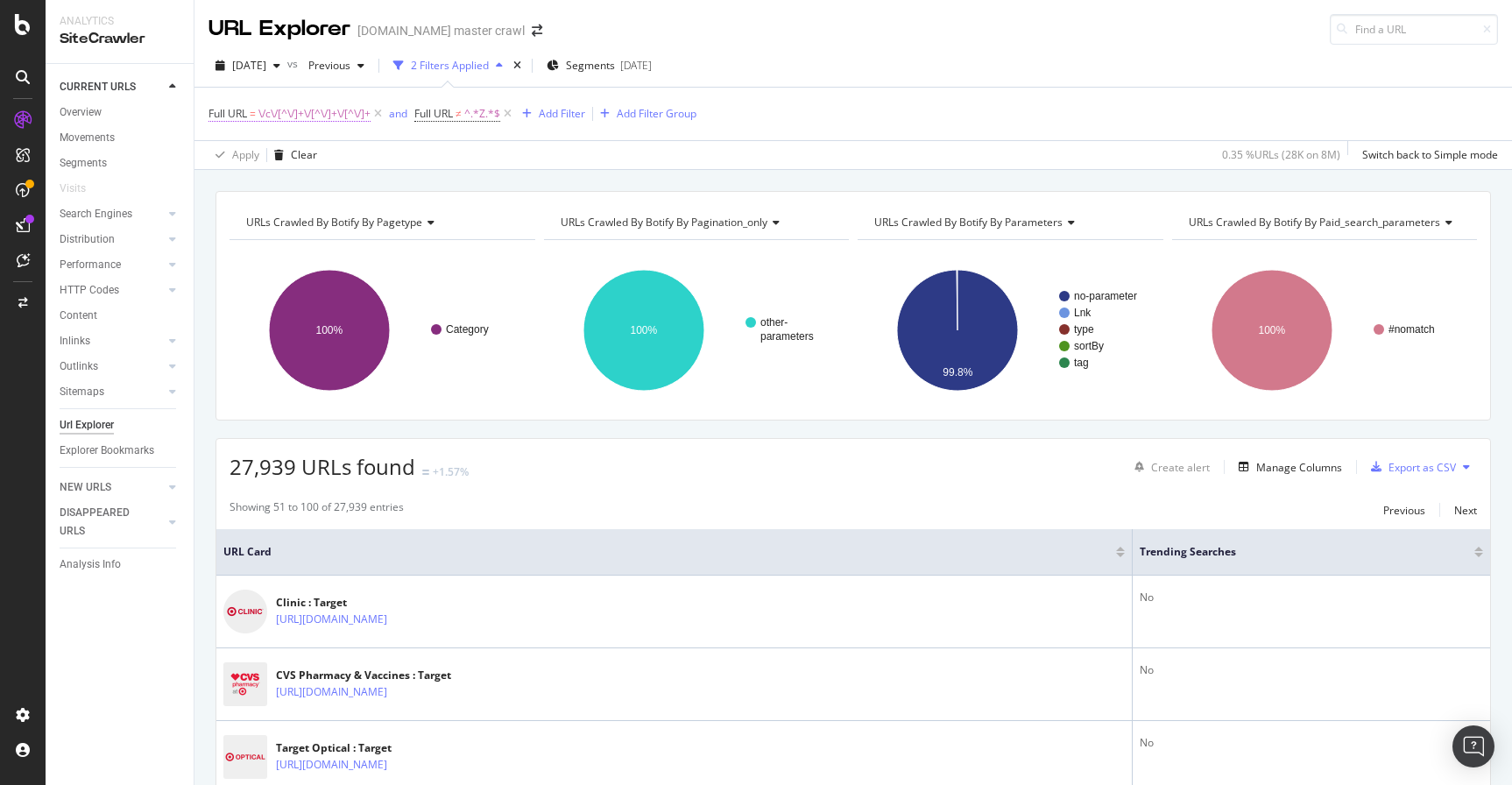
click at [361, 113] on span "\/c\/[^\/]+\/[^\/]+\/[^\/]+" at bounding box center [314, 114] width 112 height 25
click at [402, 185] on icon at bounding box center [403, 186] width 9 height 12
click at [291, 155] on span "Matches regex" at bounding box center [260, 155] width 73 height 15
click at [609, 136] on div "Full URL = \/c\/[^\/]+\/[^\/]+\/[^\/]+ and Full URL ≠ ^.*Z.*$ Add Filter Add Fi…" at bounding box center [853, 114] width 1289 height 53
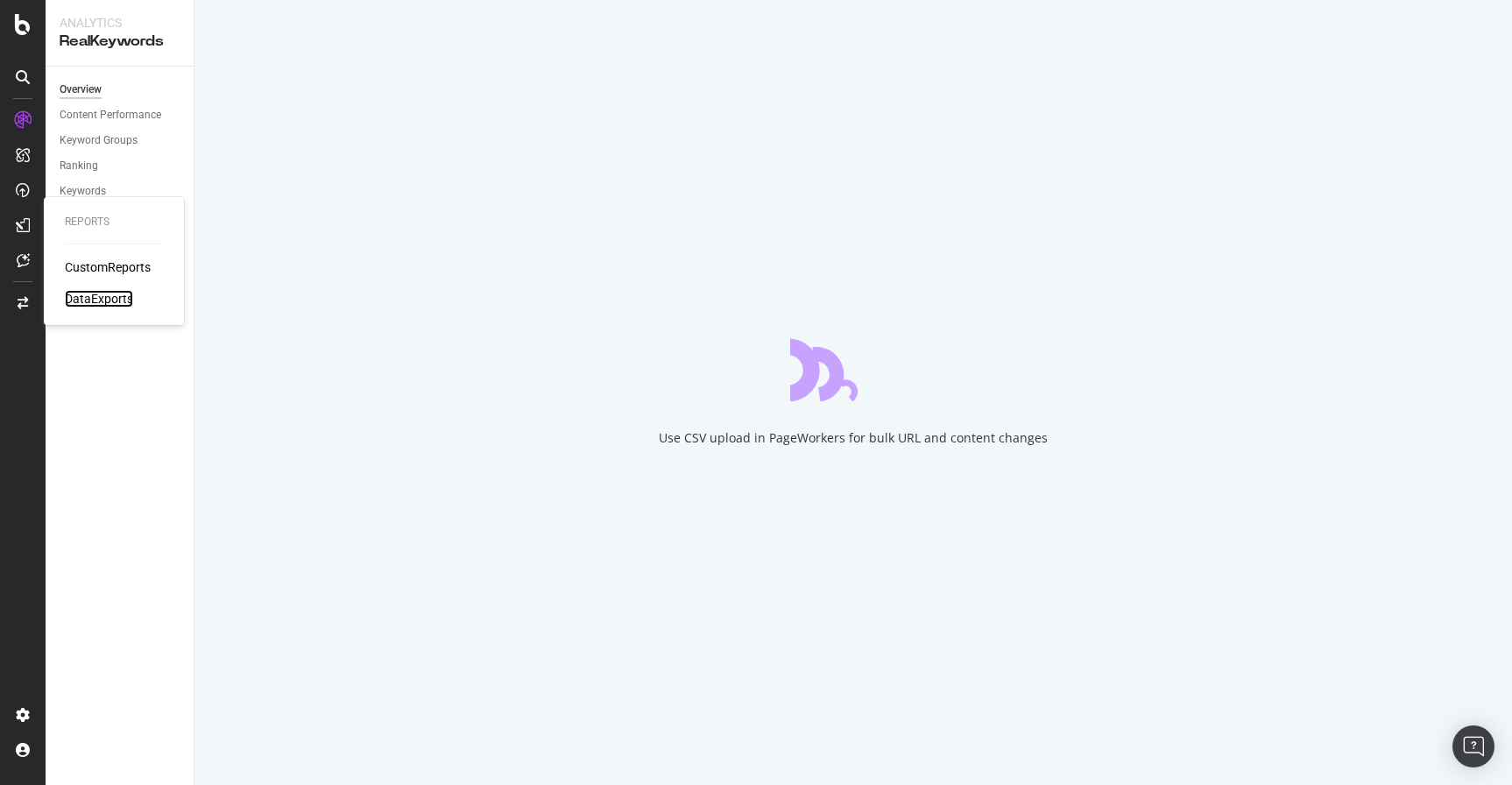
click at [96, 299] on div "DataExports" at bounding box center [99, 299] width 68 height 18
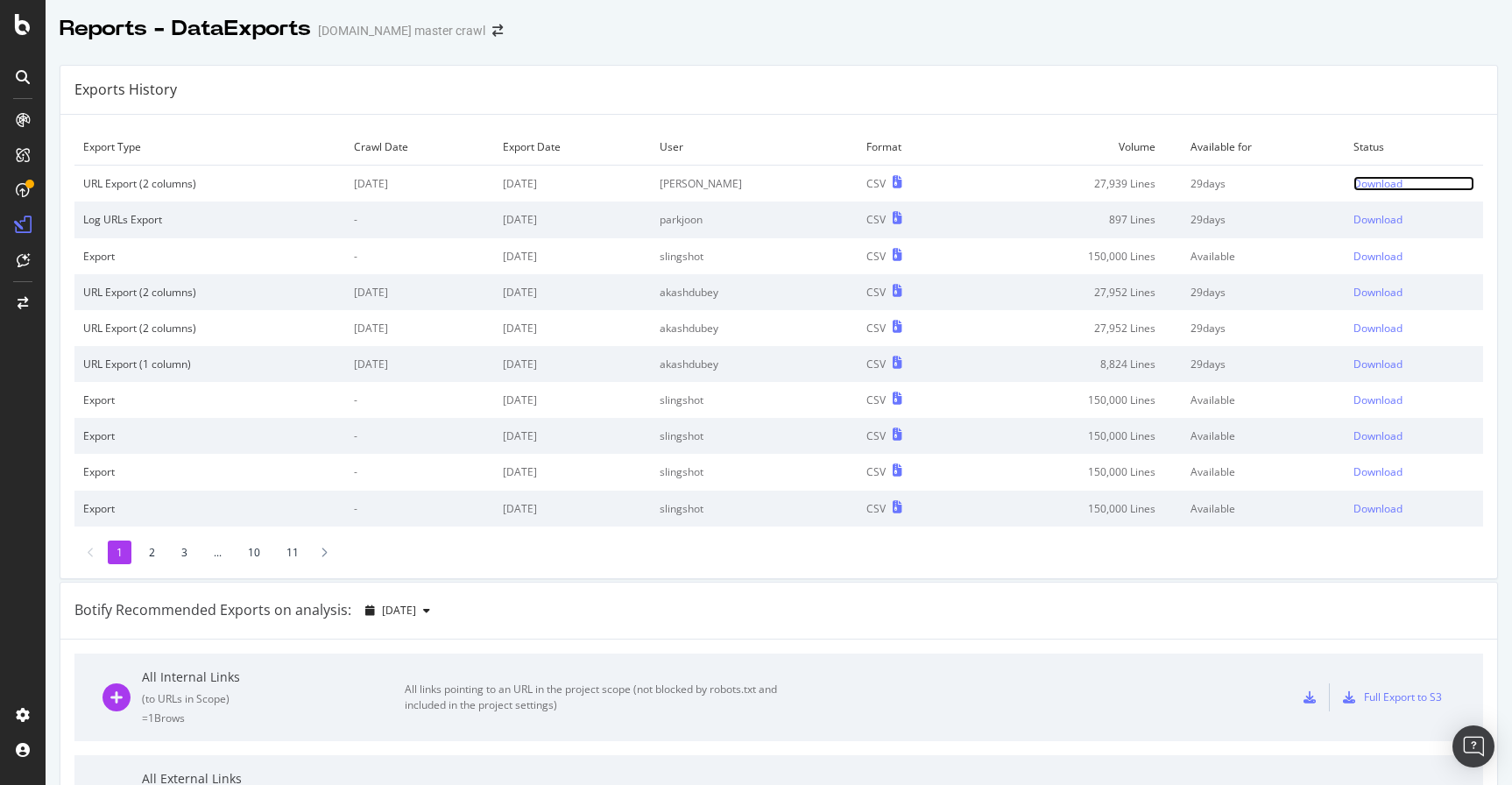
click at [1357, 183] on div "Download" at bounding box center [1378, 183] width 49 height 15
click at [1353, 222] on div "Download" at bounding box center [1378, 219] width 49 height 15
